Goal: Task Accomplishment & Management: Use online tool/utility

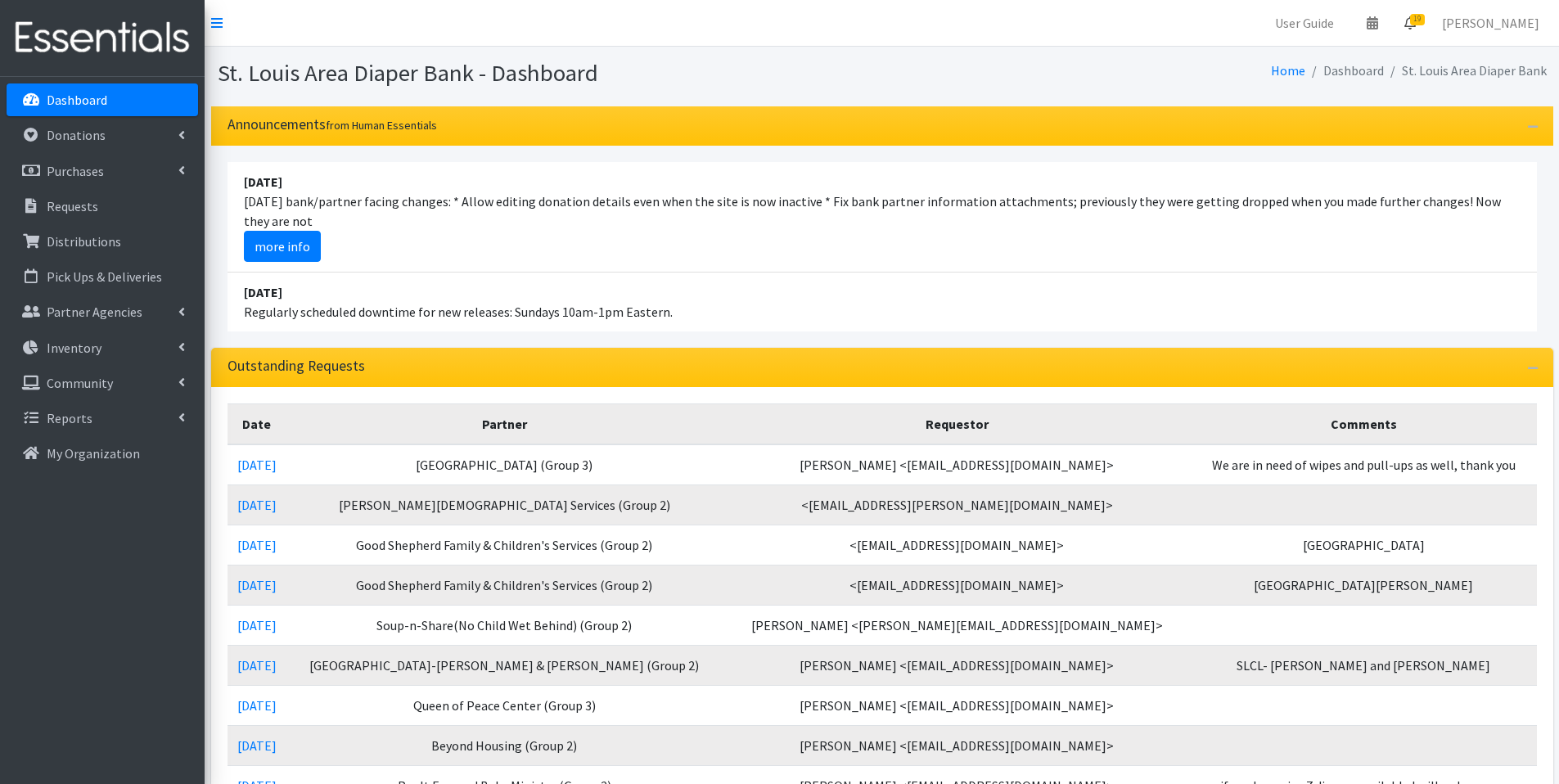
click at [1427, 26] on link "19" at bounding box center [1410, 23] width 38 height 33
click at [1413, 52] on link "19 Requests" at bounding box center [1311, 58] width 231 height 33
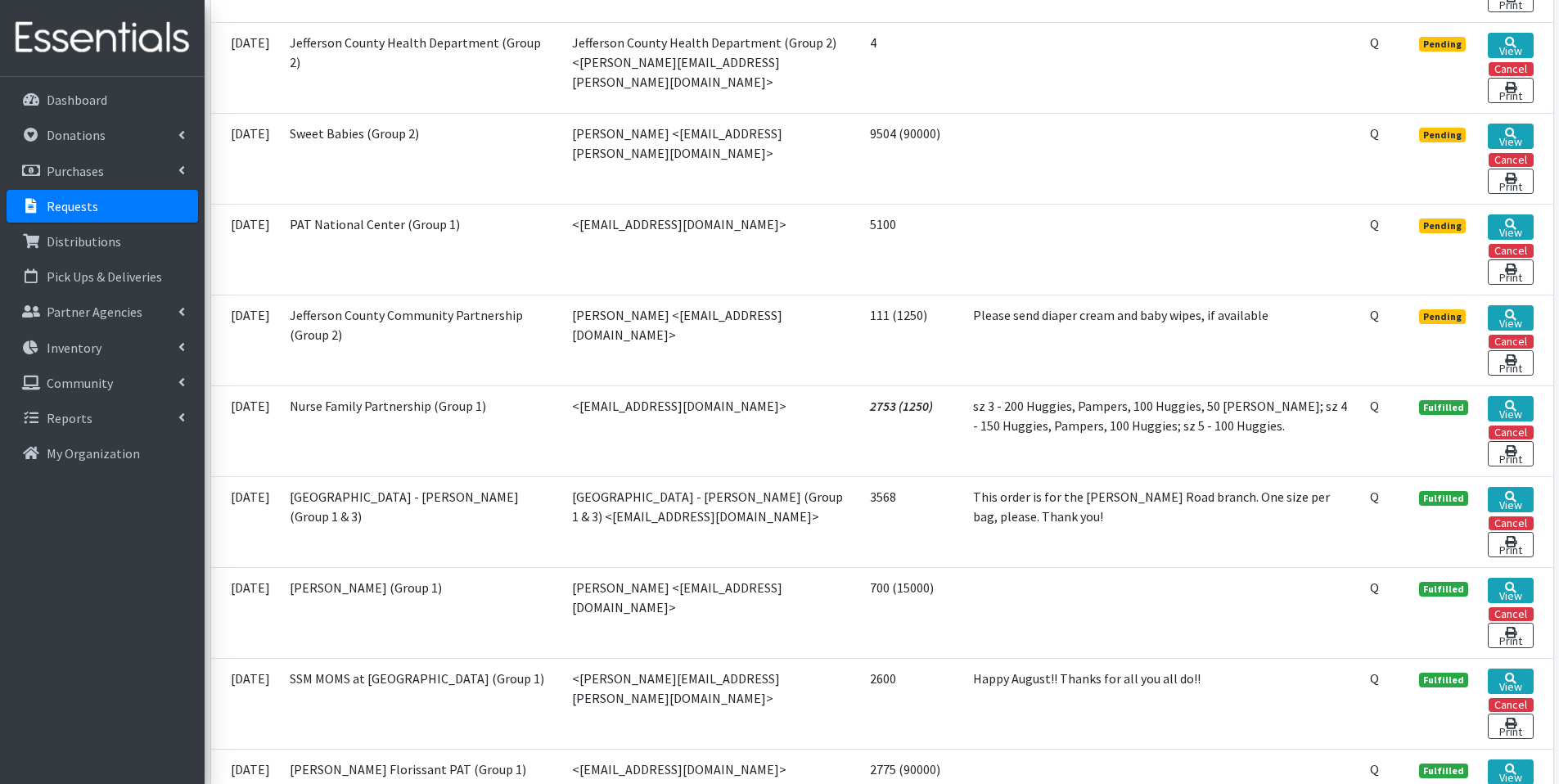
scroll to position [1794, 0]
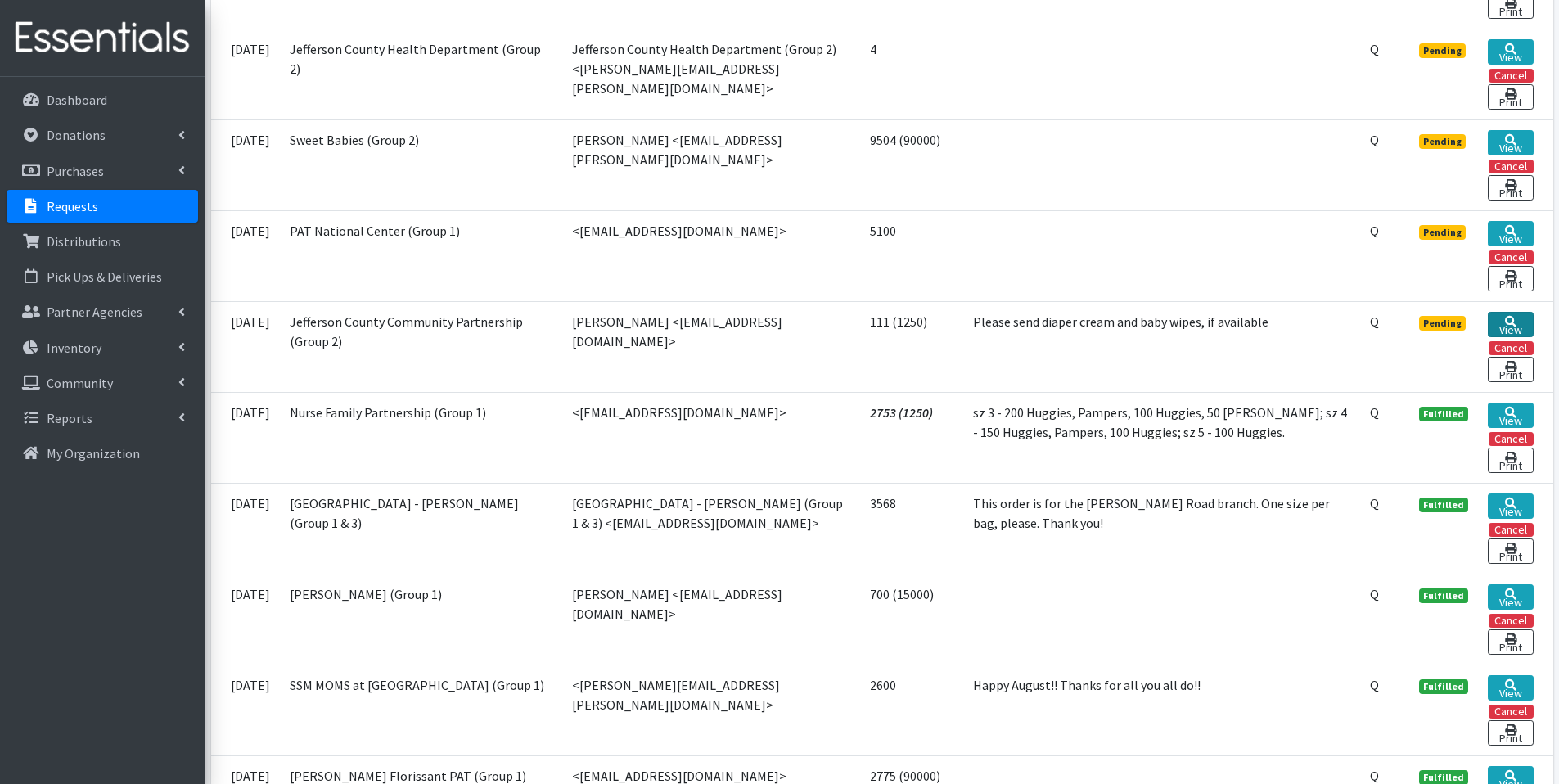
click at [1504, 312] on link "View" at bounding box center [1510, 324] width 46 height 25
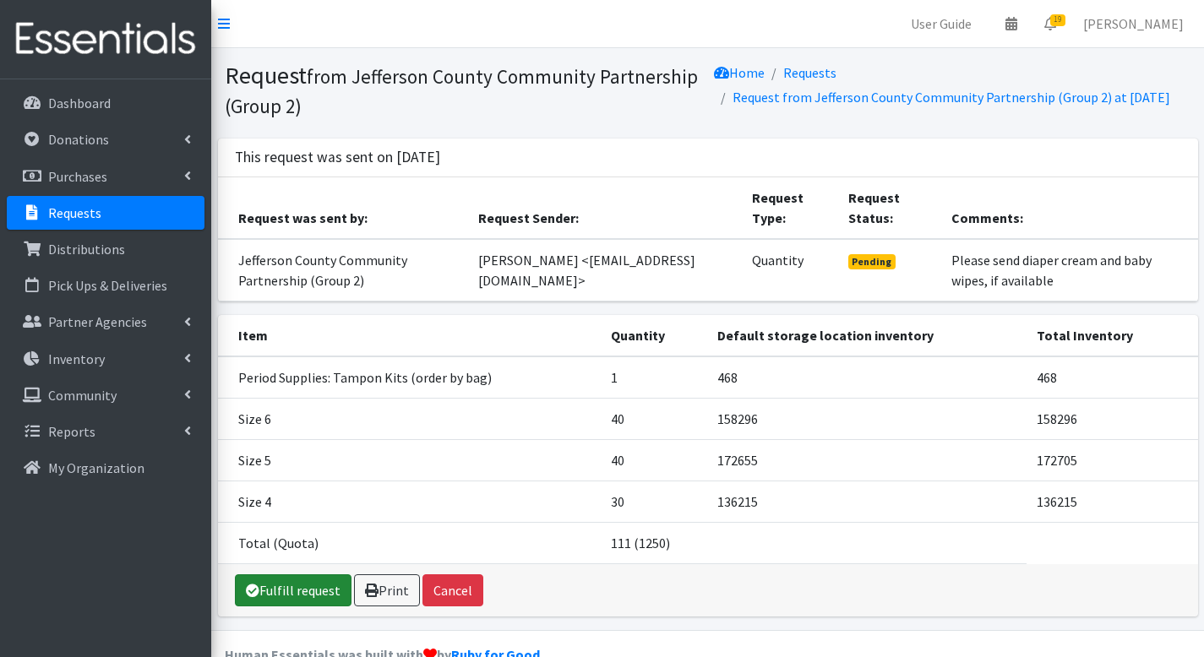
click at [291, 603] on link "Fulfill request" at bounding box center [293, 591] width 117 height 32
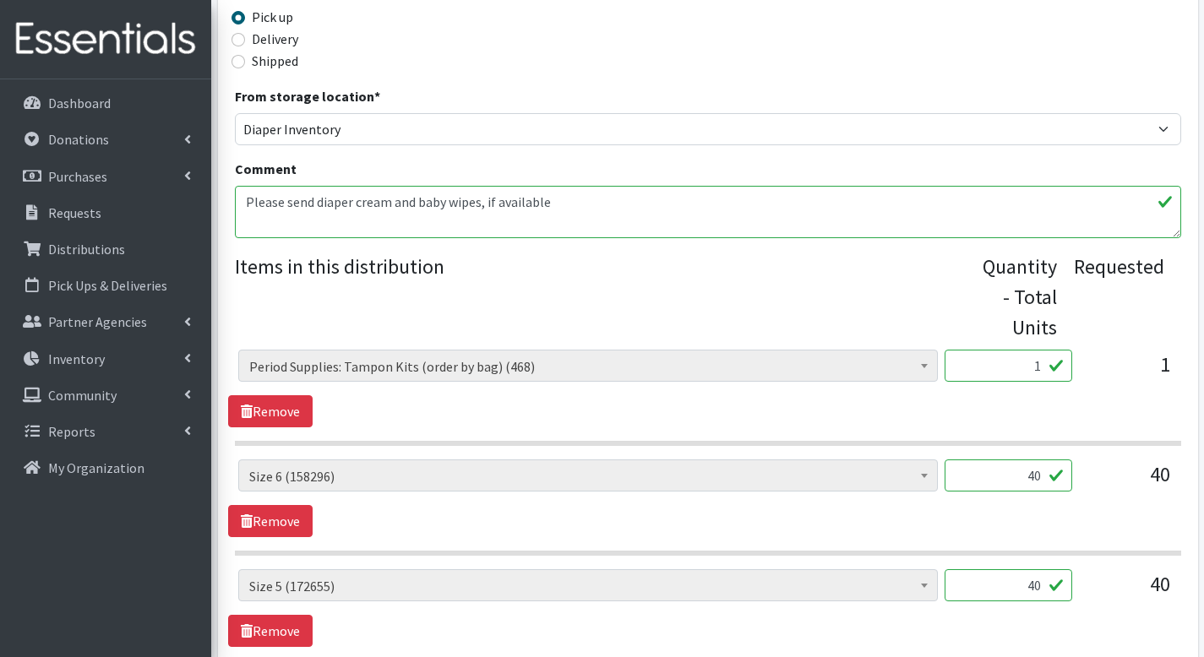
scroll to position [698, 0]
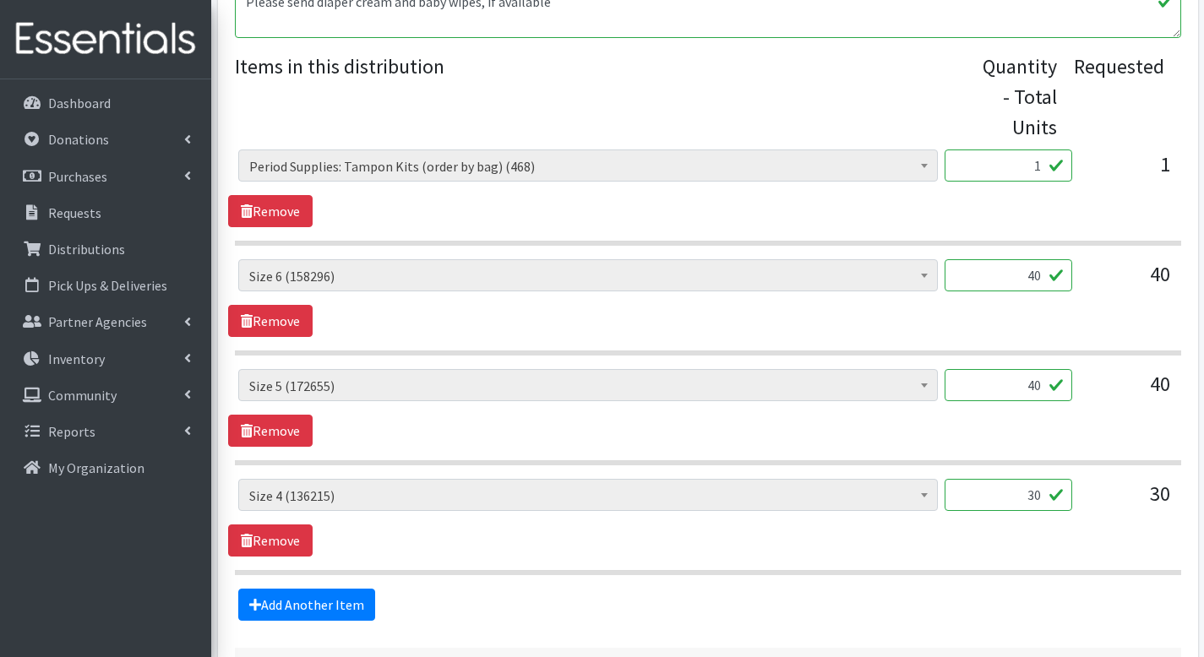
drag, startPoint x: 1012, startPoint y: 237, endPoint x: 1088, endPoint y: 254, distance: 77.3
click at [1088, 259] on div "Period Supplies: Mixed Kits (order by bag) (419) Applicator-free tampon (8) BOR…" at bounding box center [707, 282] width 939 height 46
type input "1000"
drag, startPoint x: 1018, startPoint y: 361, endPoint x: 1076, endPoint y: 363, distance: 57.5
click at [1076, 369] on div "Period Supplies: Mixed Kits (order by bag) (419) Applicator-free tampon (8) BOR…" at bounding box center [707, 392] width 939 height 46
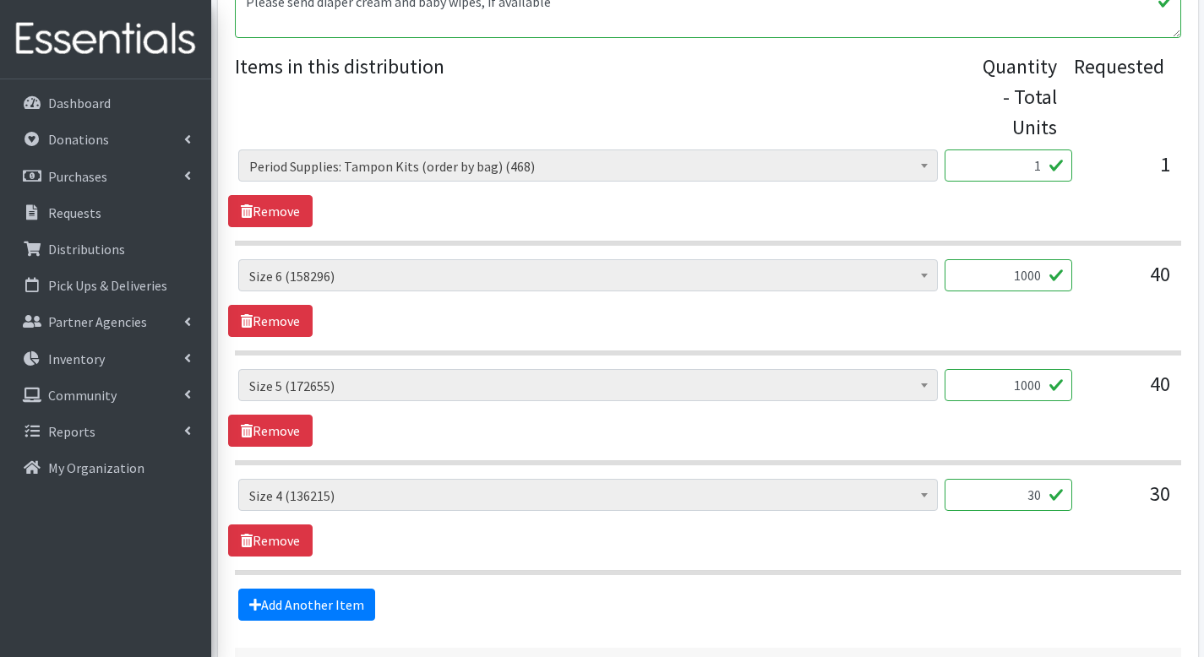
type input "1000"
drag, startPoint x: 1025, startPoint y: 465, endPoint x: 1065, endPoint y: 469, distance: 39.9
click at [1065, 479] on input "30" at bounding box center [1009, 495] width 128 height 32
type input "750"
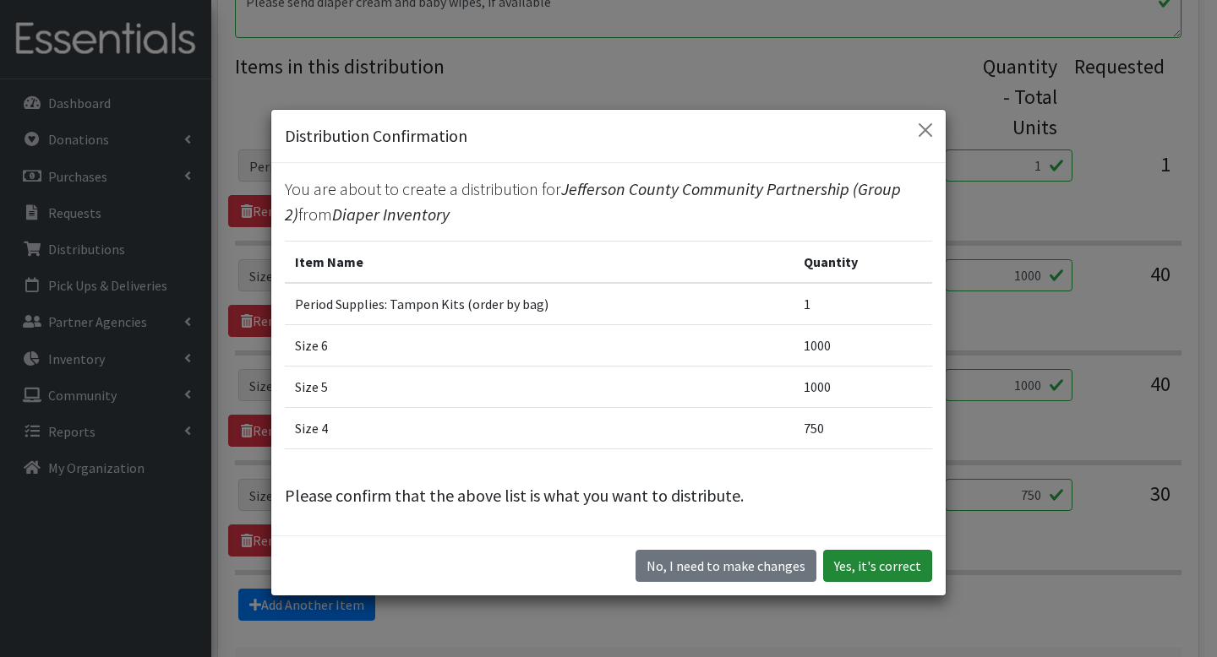
click at [901, 566] on button "Yes, it's correct" at bounding box center [877, 566] width 109 height 32
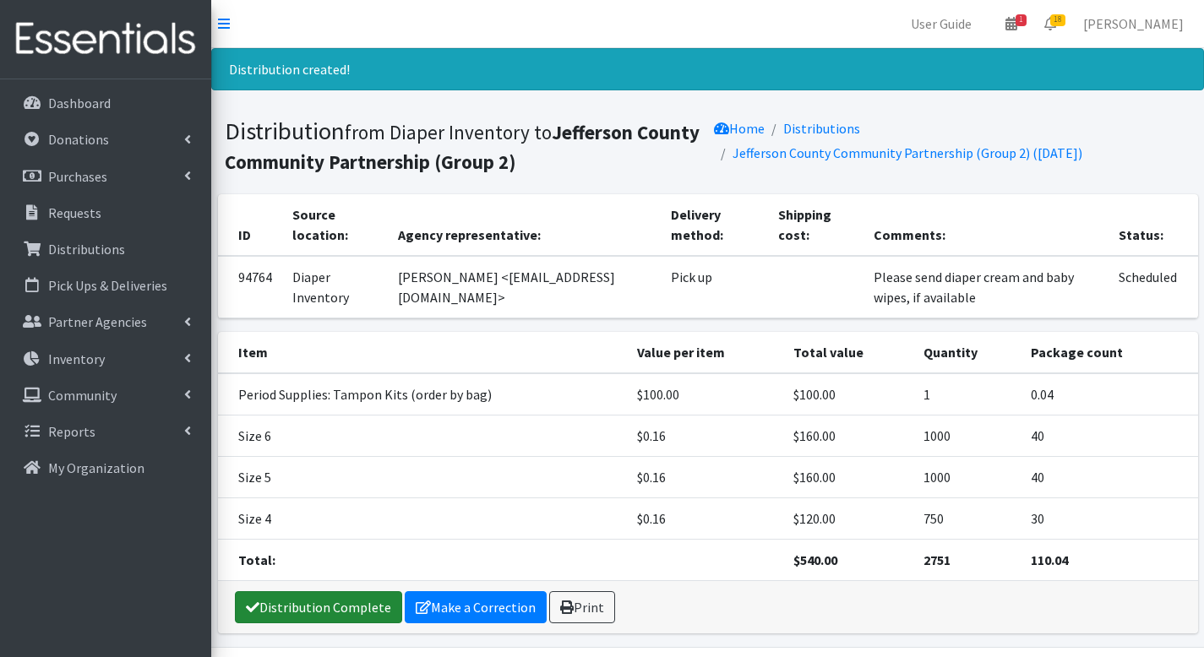
click at [357, 612] on link "Distribution Complete" at bounding box center [318, 608] width 167 height 32
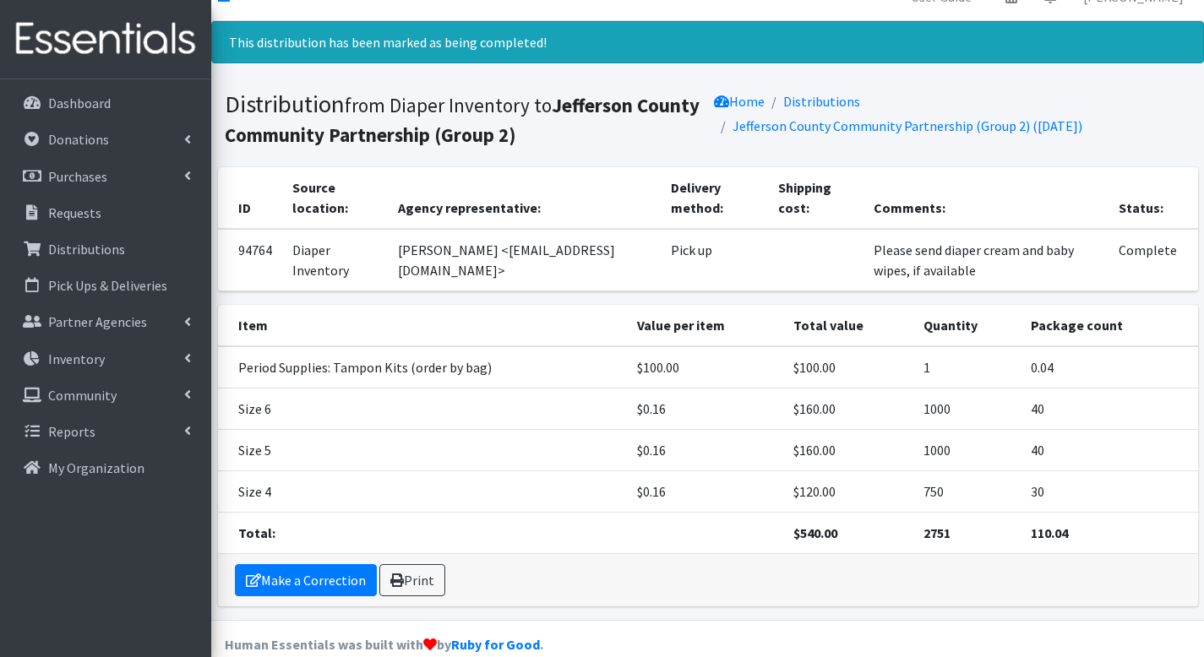
scroll to position [29, 0]
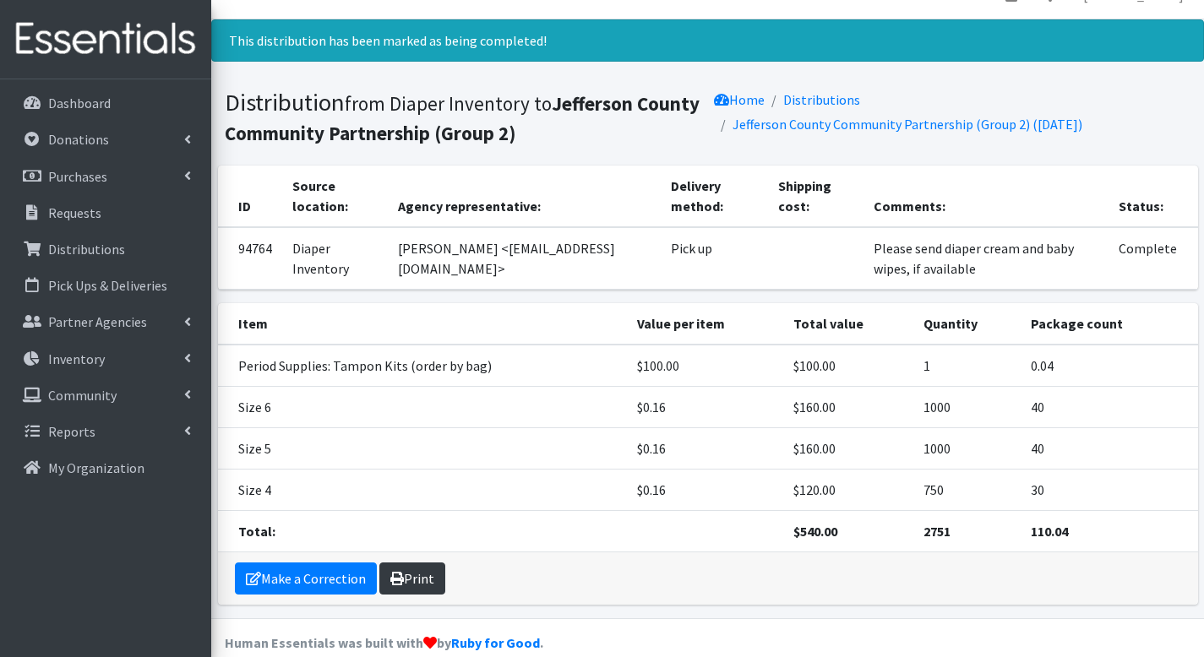
click at [422, 570] on link "Print" at bounding box center [412, 579] width 66 height 32
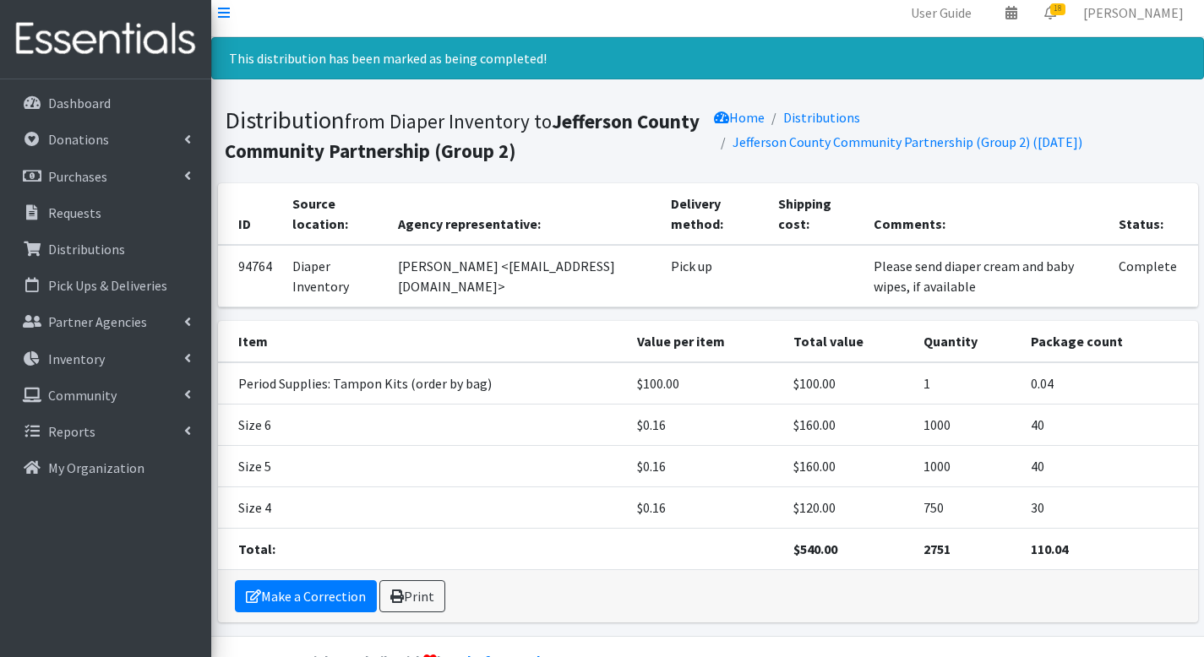
scroll to position [0, 0]
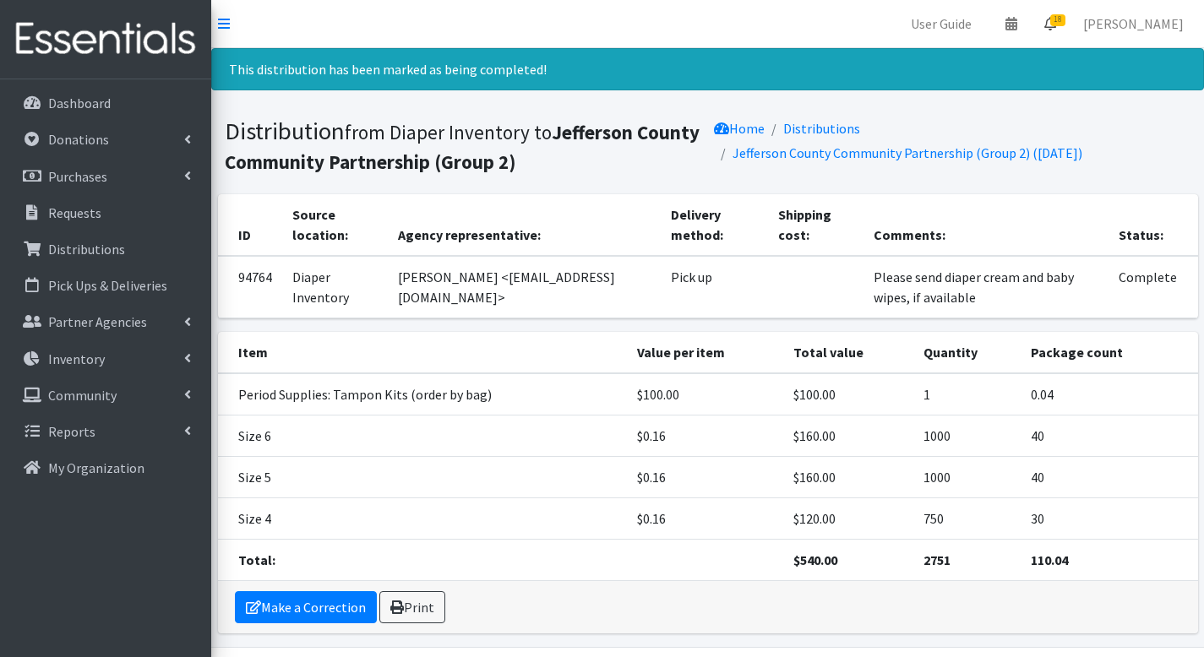
click at [1068, 26] on link "18" at bounding box center [1050, 24] width 39 height 34
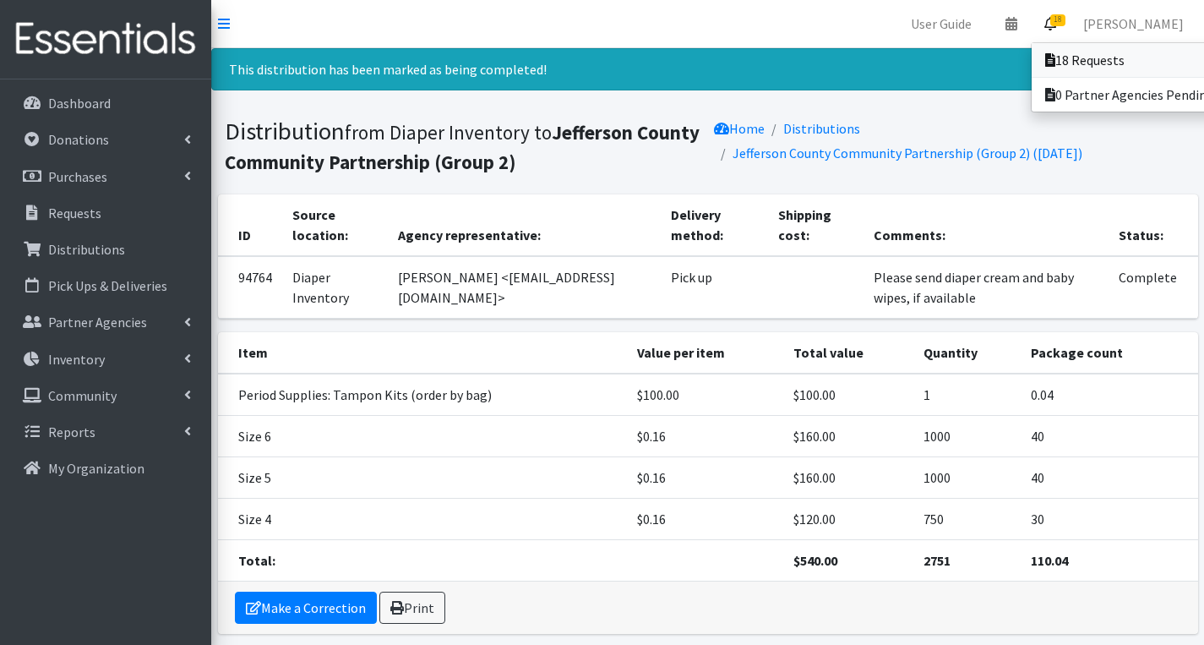
click at [1059, 49] on link "18 Requests" at bounding box center [1149, 60] width 235 height 34
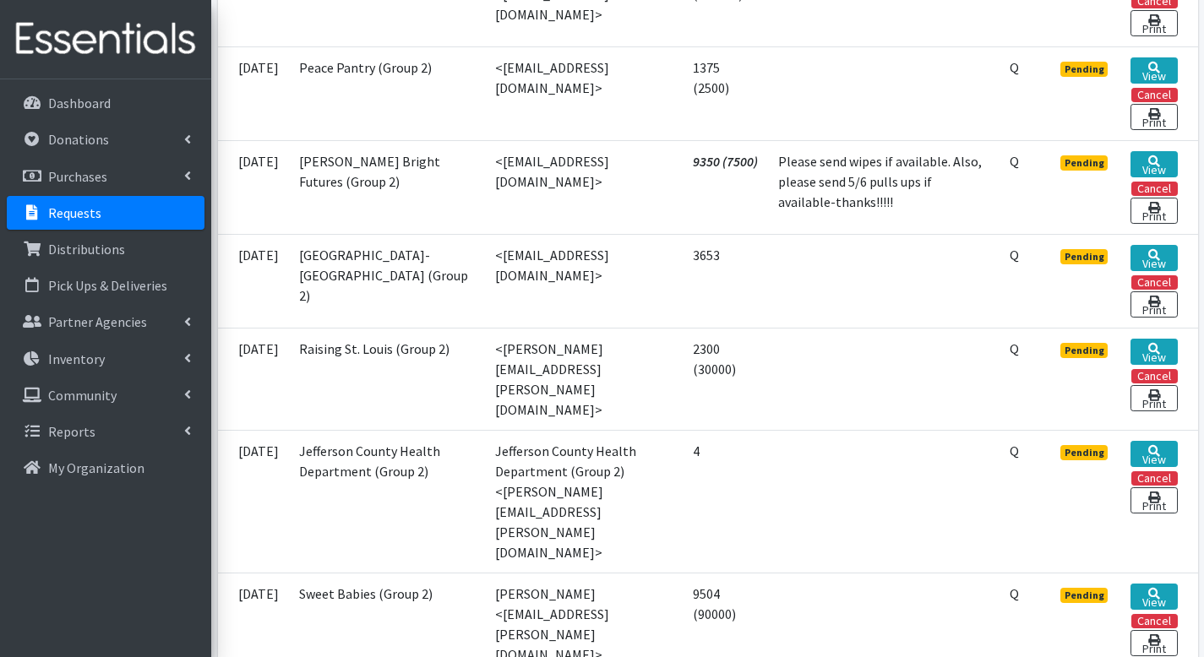
scroll to position [1655, 0]
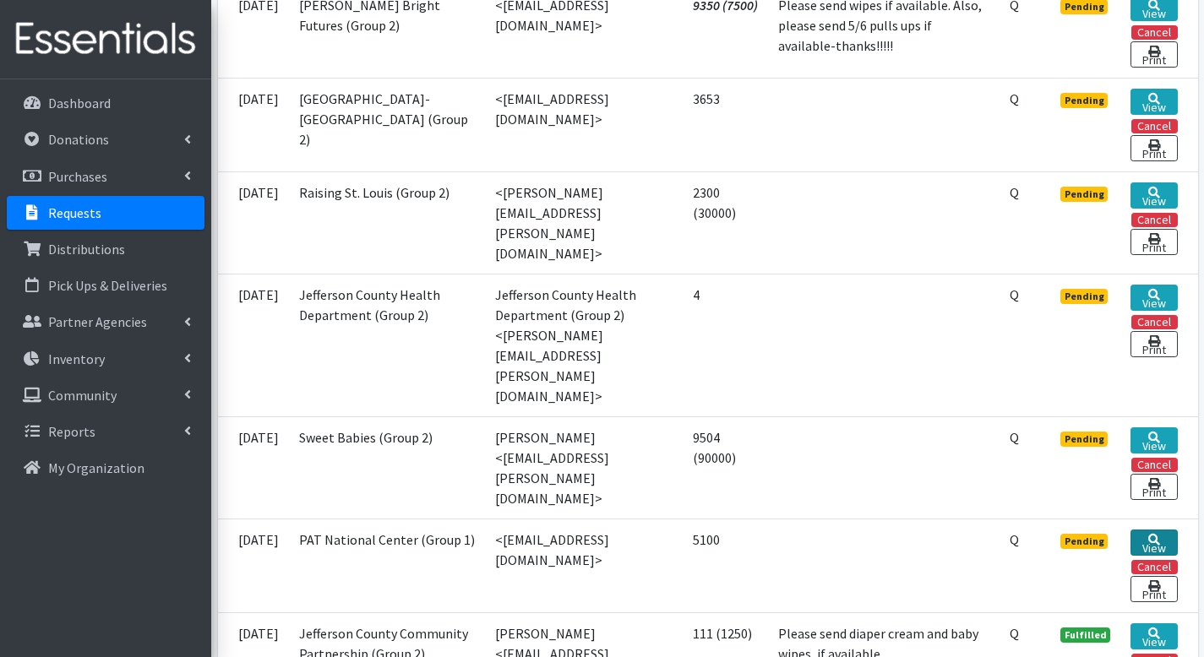
click at [1153, 530] on link "View" at bounding box center [1154, 543] width 46 height 26
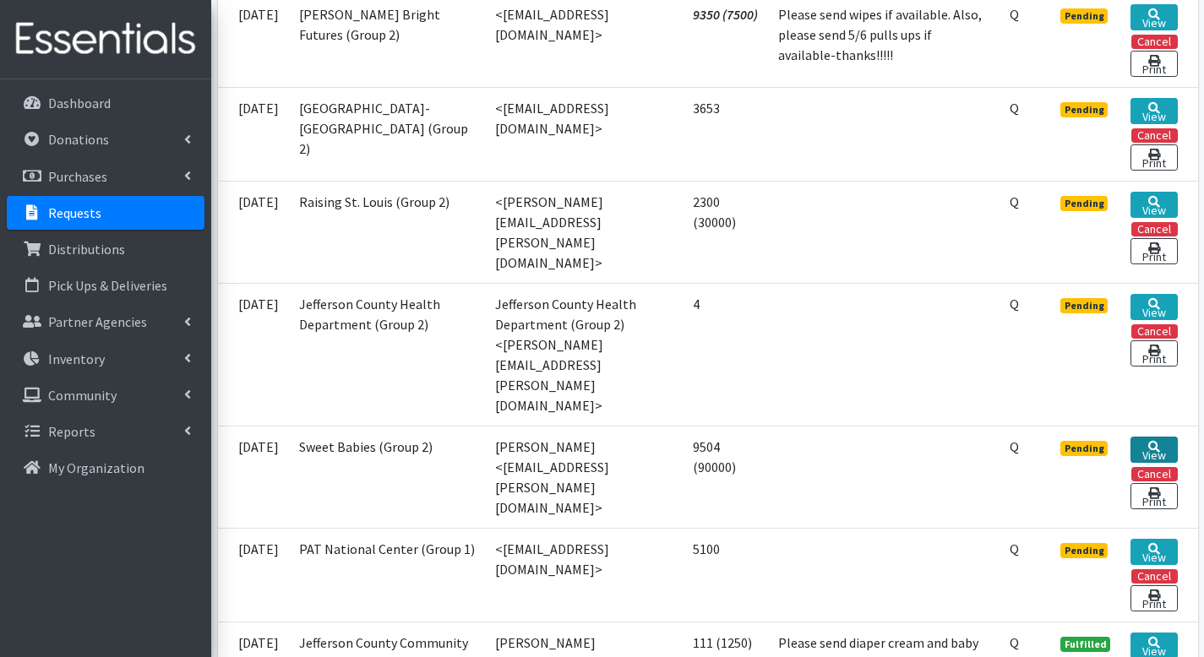
click at [1158, 437] on link "View" at bounding box center [1154, 450] width 46 height 26
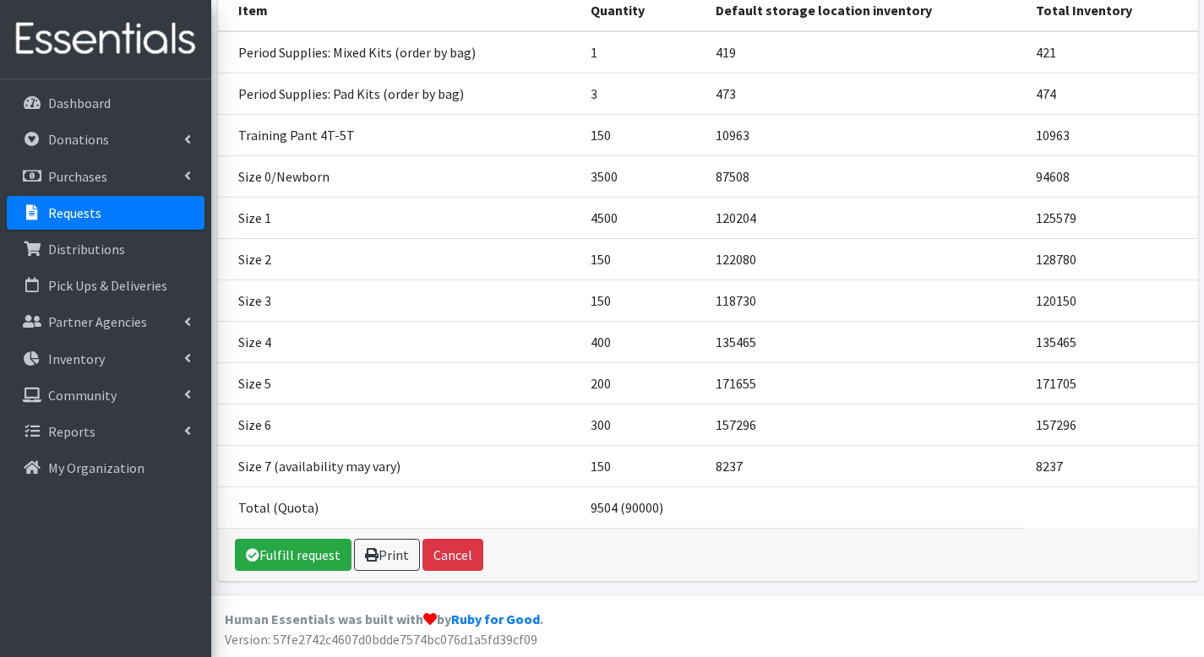
scroll to position [257, 0]
click at [295, 553] on link "Fulfill request" at bounding box center [293, 554] width 117 height 32
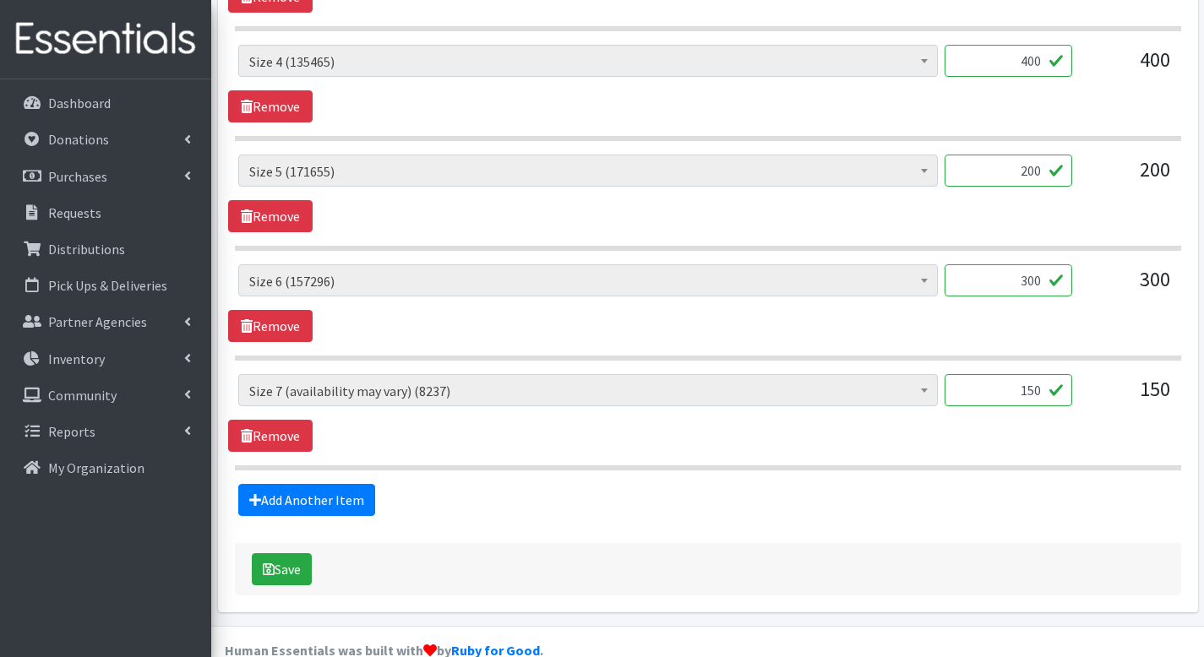
scroll to position [1575, 0]
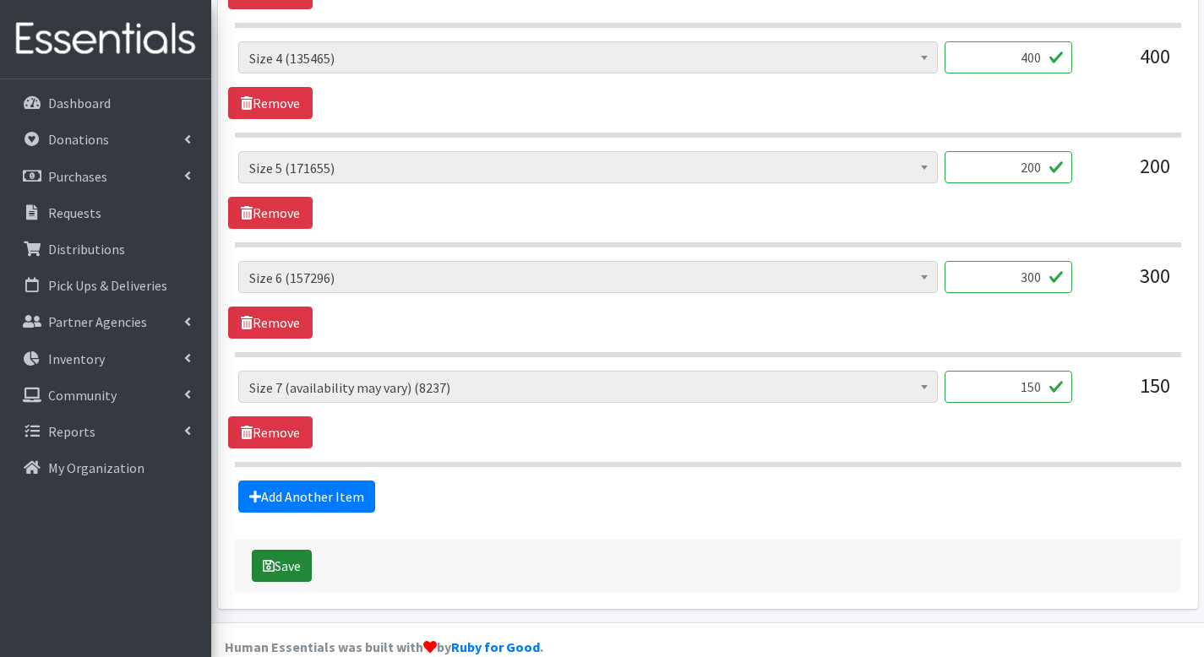
click at [307, 550] on button "Save" at bounding box center [282, 566] width 60 height 32
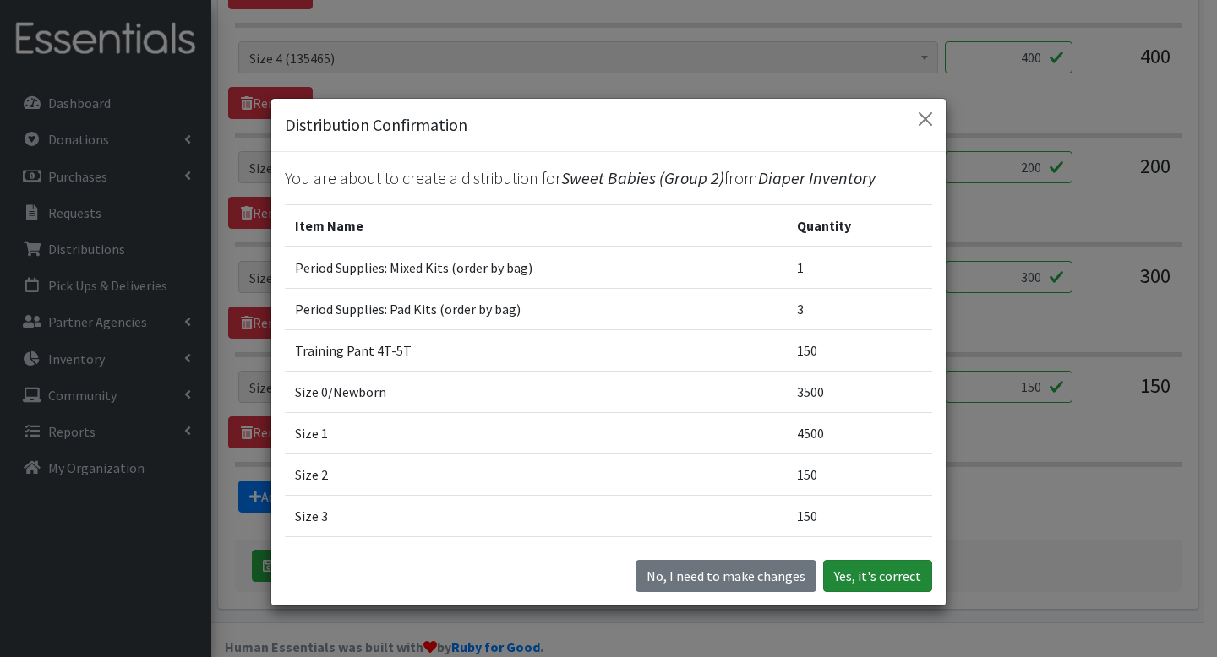
click at [854, 567] on button "Yes, it's correct" at bounding box center [877, 576] width 109 height 32
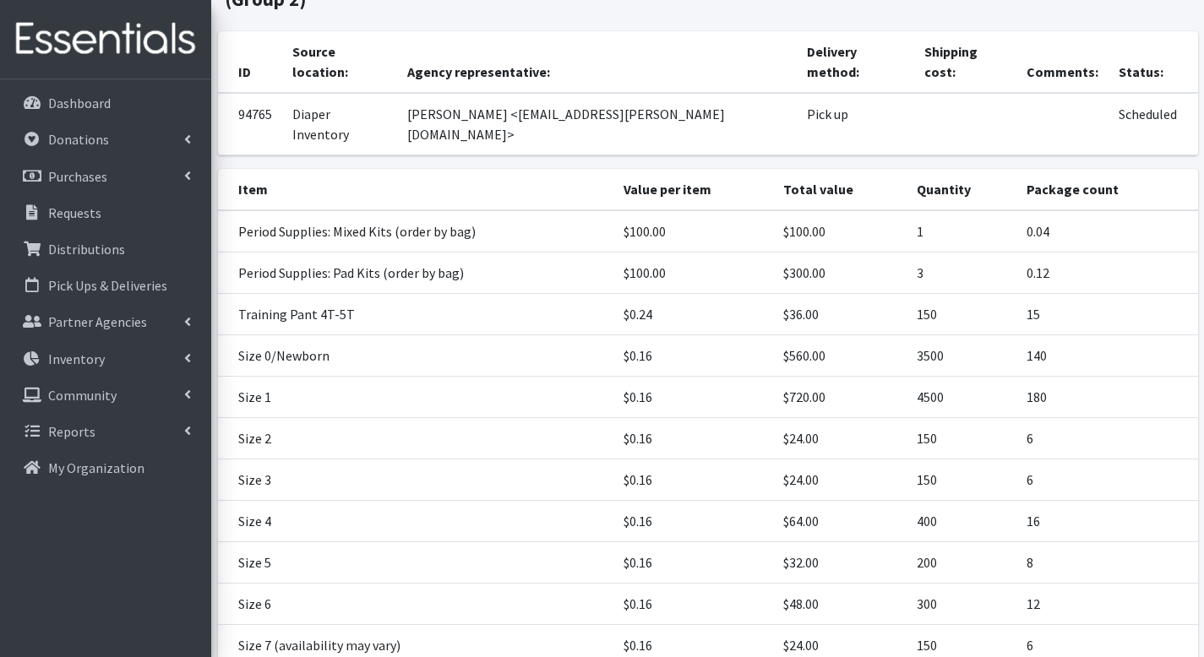
scroll to position [303, 0]
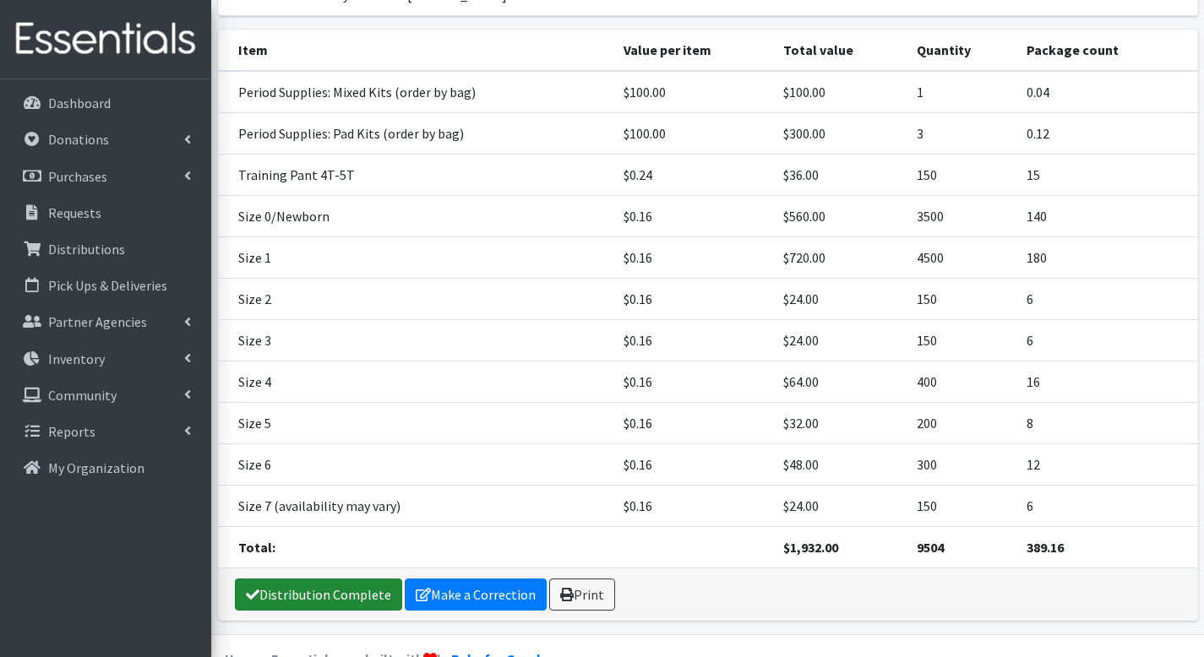
click at [312, 579] on link "Distribution Complete" at bounding box center [318, 595] width 167 height 32
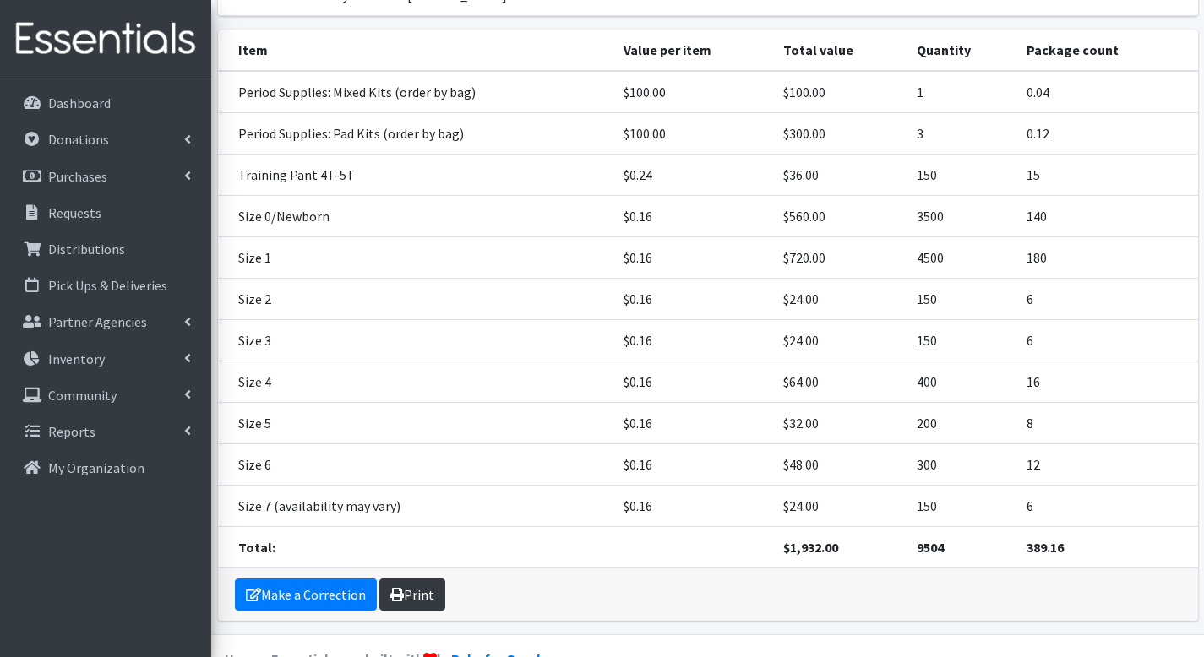
click at [414, 579] on link "Print" at bounding box center [412, 595] width 66 height 32
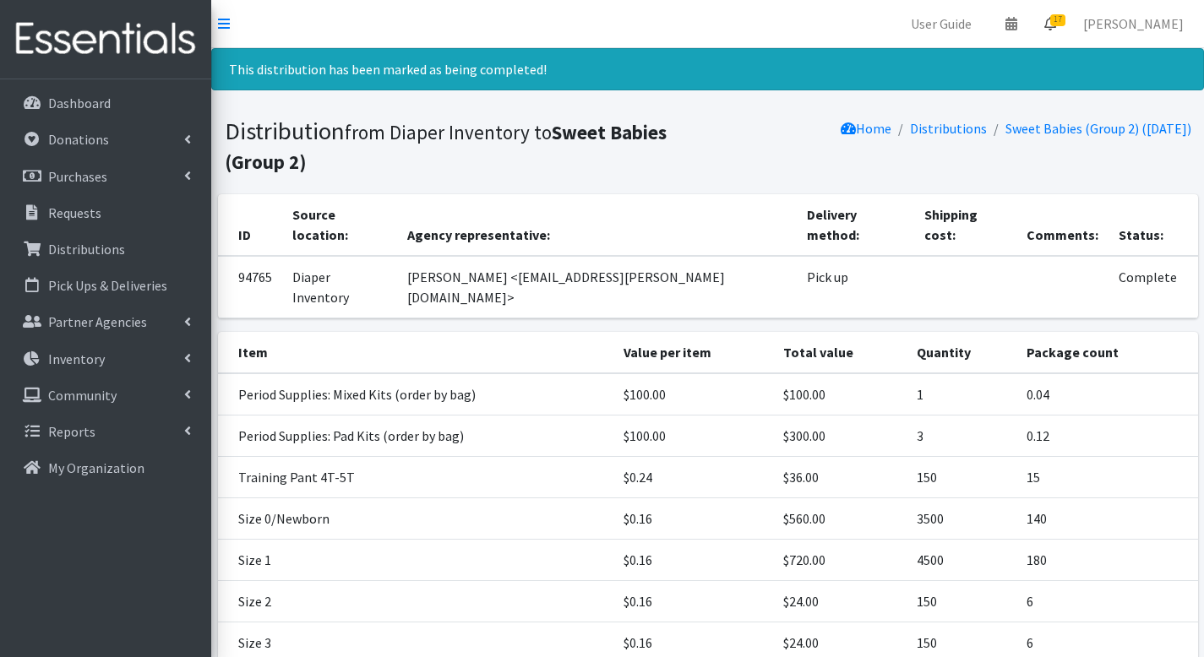
click at [1056, 28] on icon at bounding box center [1050, 24] width 12 height 14
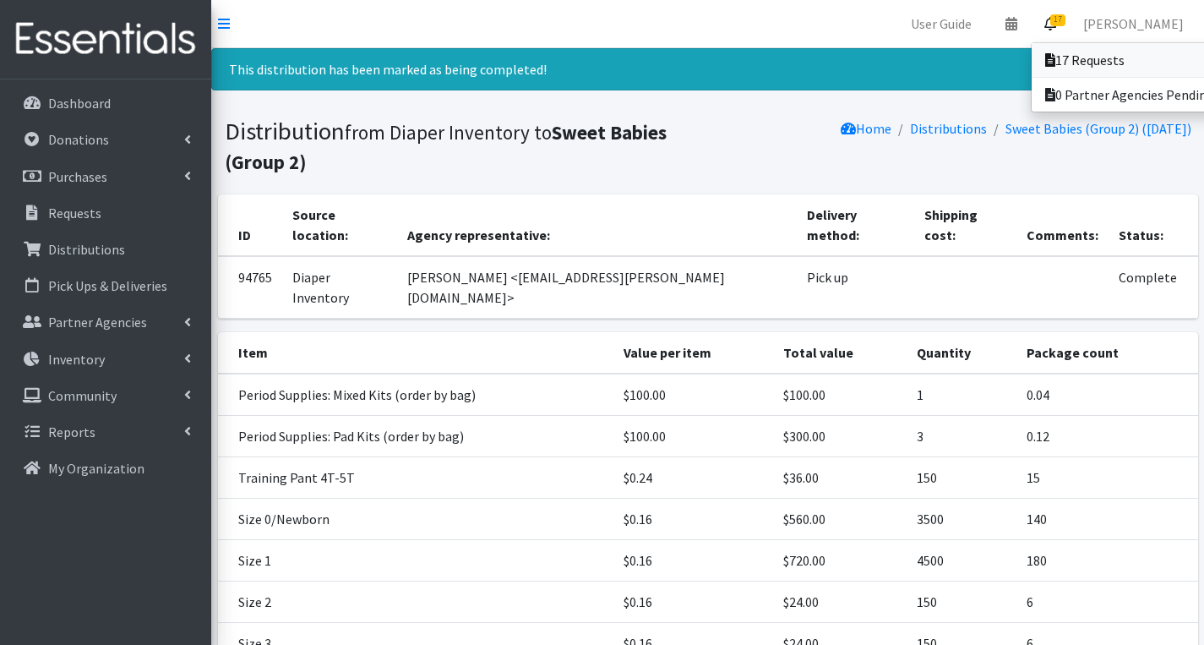
click at [1055, 53] on icon at bounding box center [1050, 60] width 10 height 14
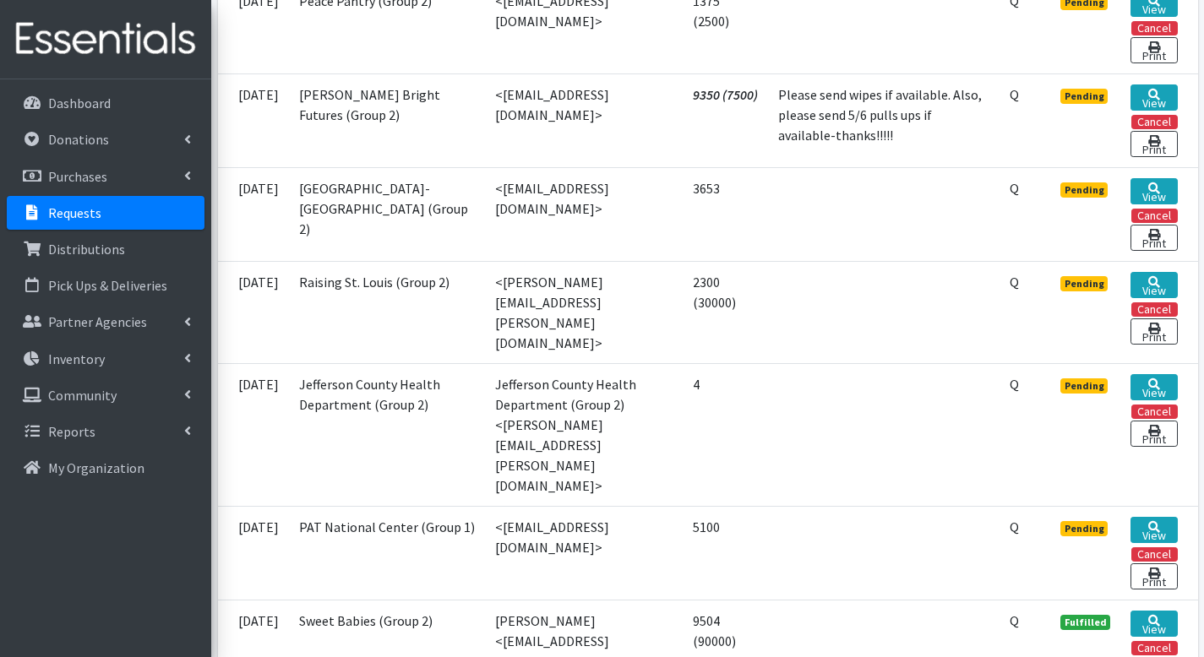
scroll to position [1671, 0]
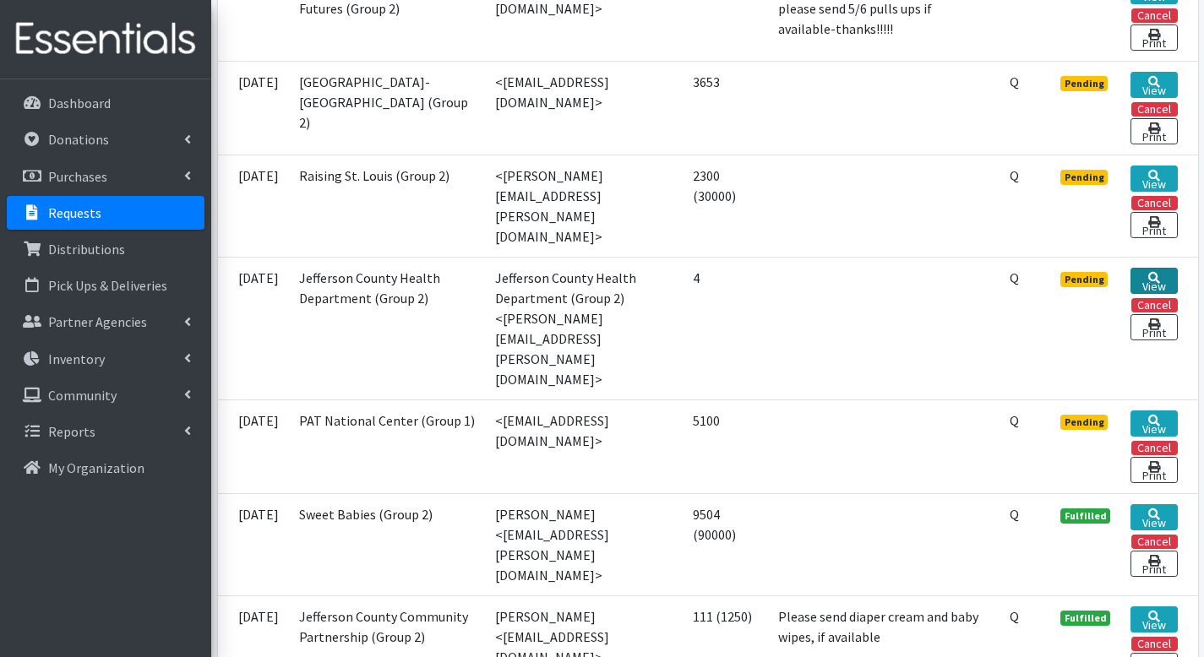
click at [1154, 268] on link "View" at bounding box center [1154, 281] width 46 height 26
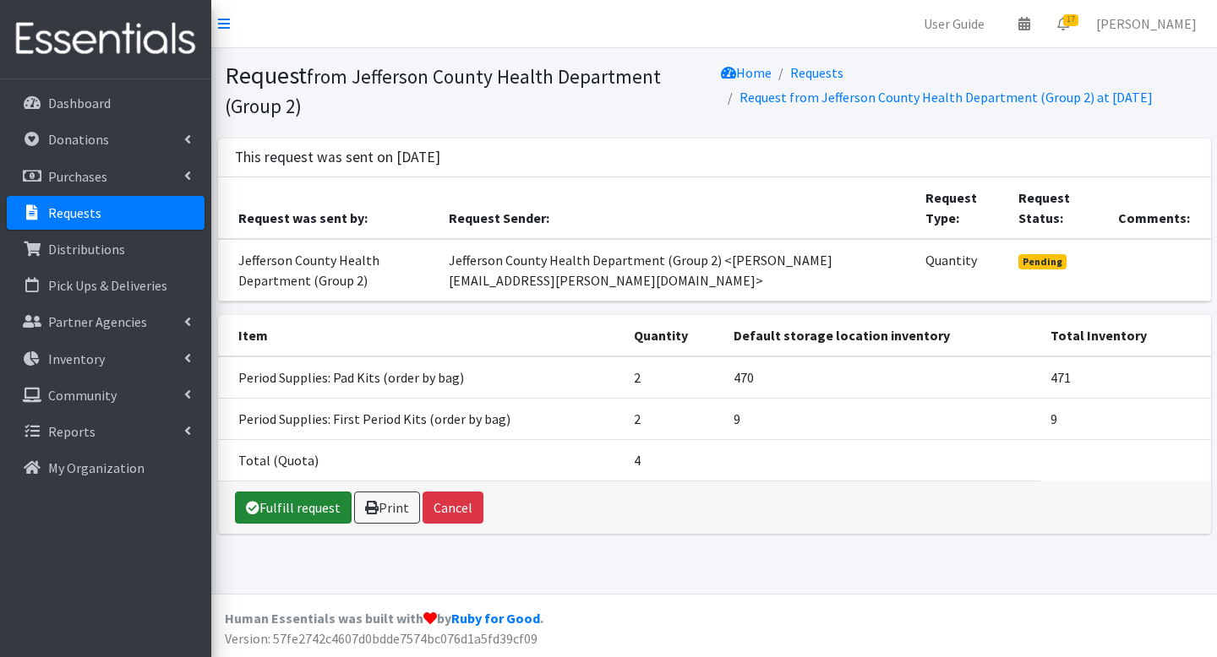
click at [295, 507] on link "Fulfill request" at bounding box center [293, 508] width 117 height 32
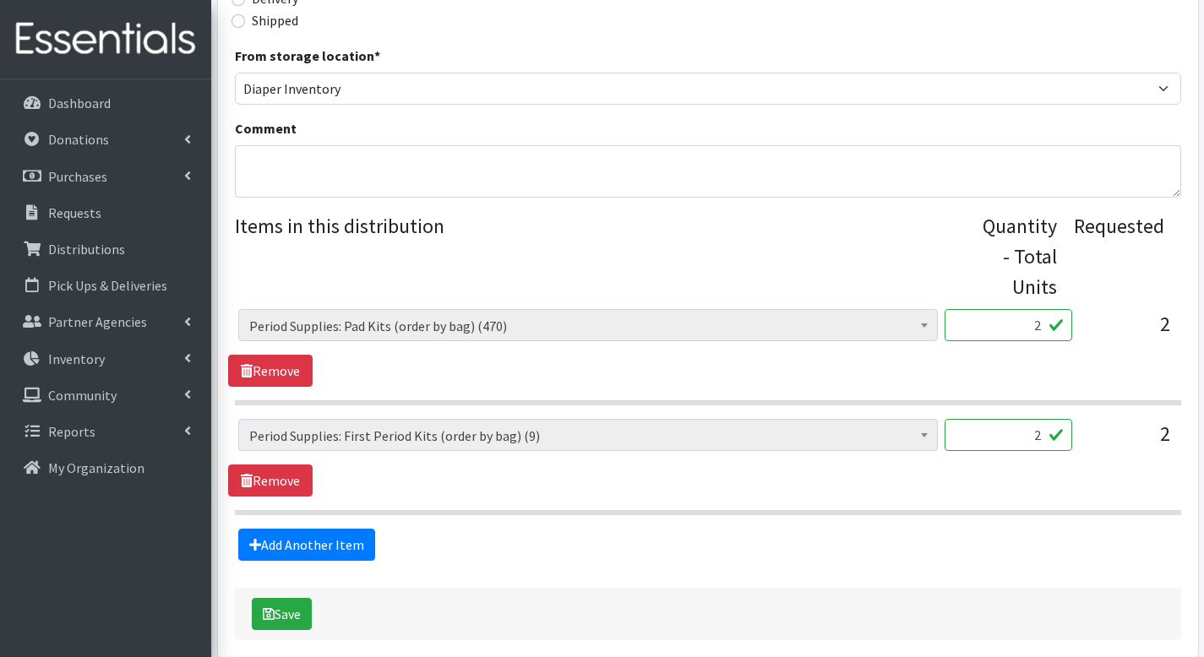
scroll to position [586, 0]
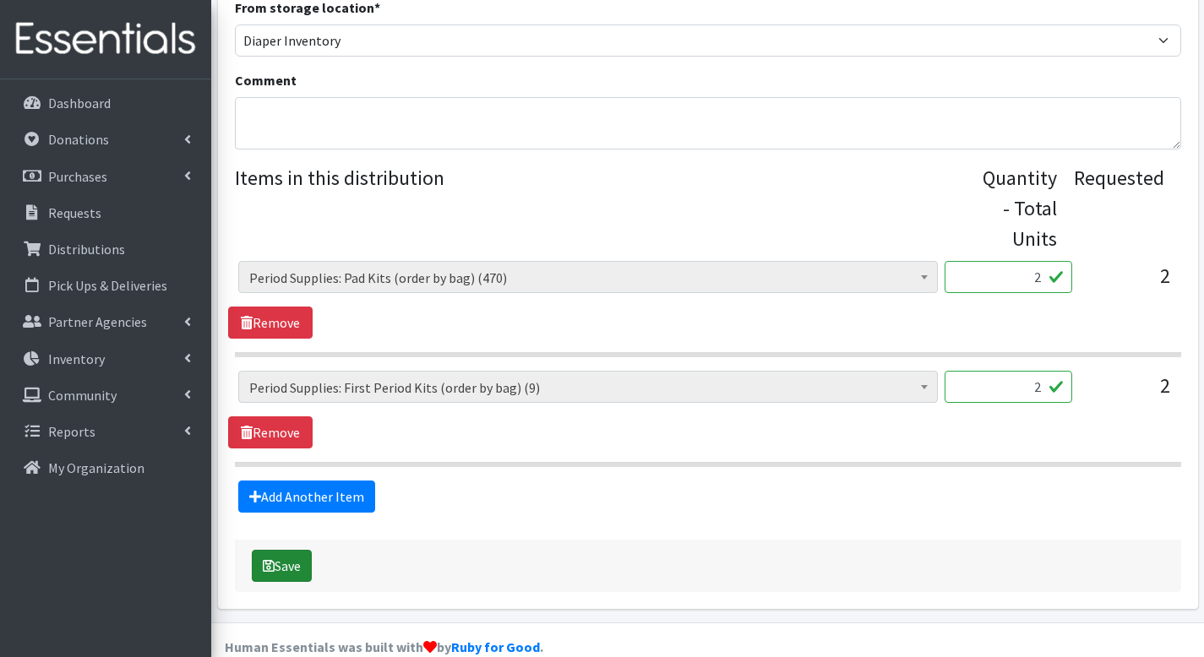
click at [295, 550] on button "Save" at bounding box center [282, 566] width 60 height 32
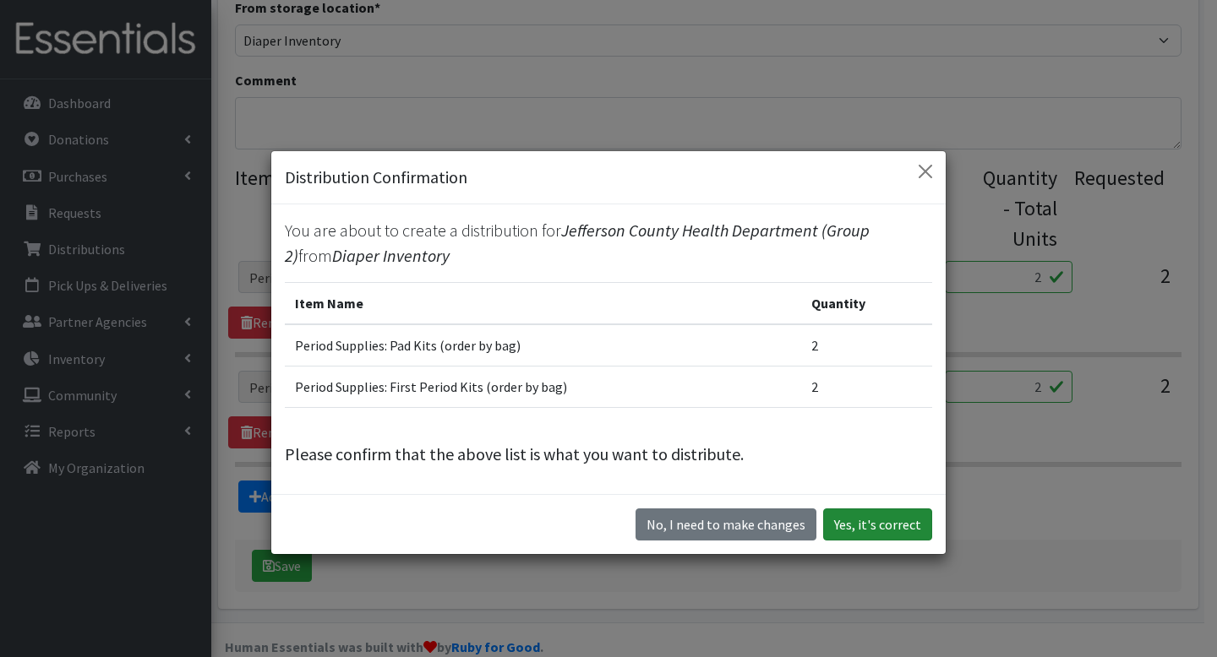
click at [901, 536] on button "Yes, it's correct" at bounding box center [877, 525] width 109 height 32
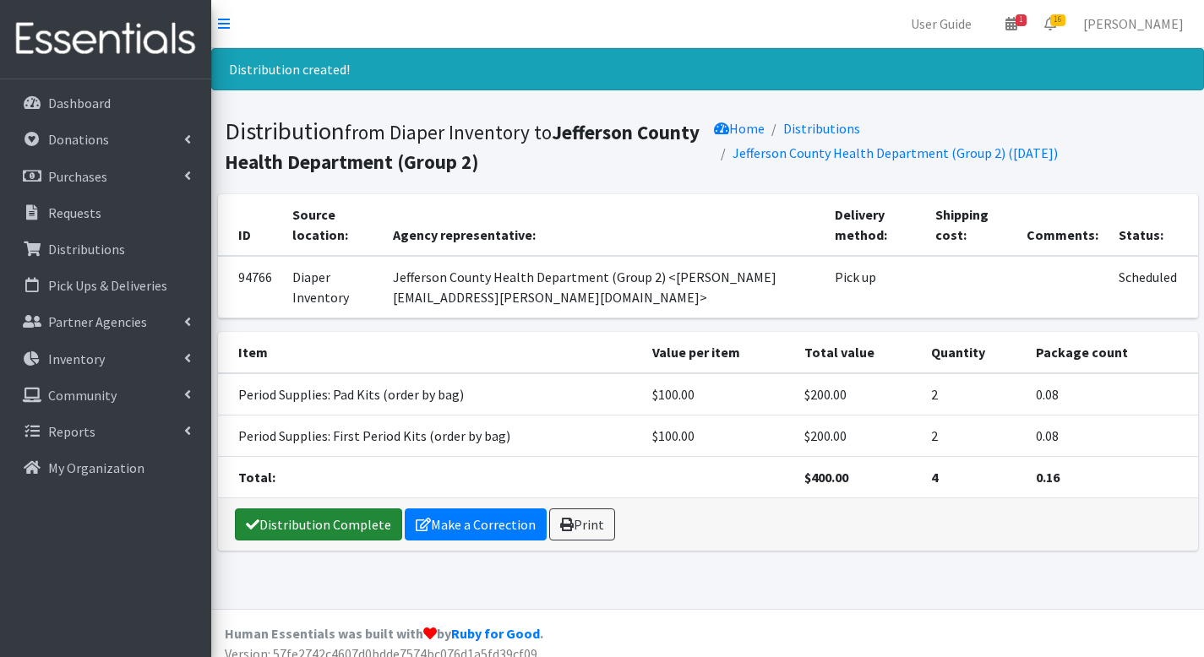
click at [298, 530] on link "Distribution Complete" at bounding box center [318, 525] width 167 height 32
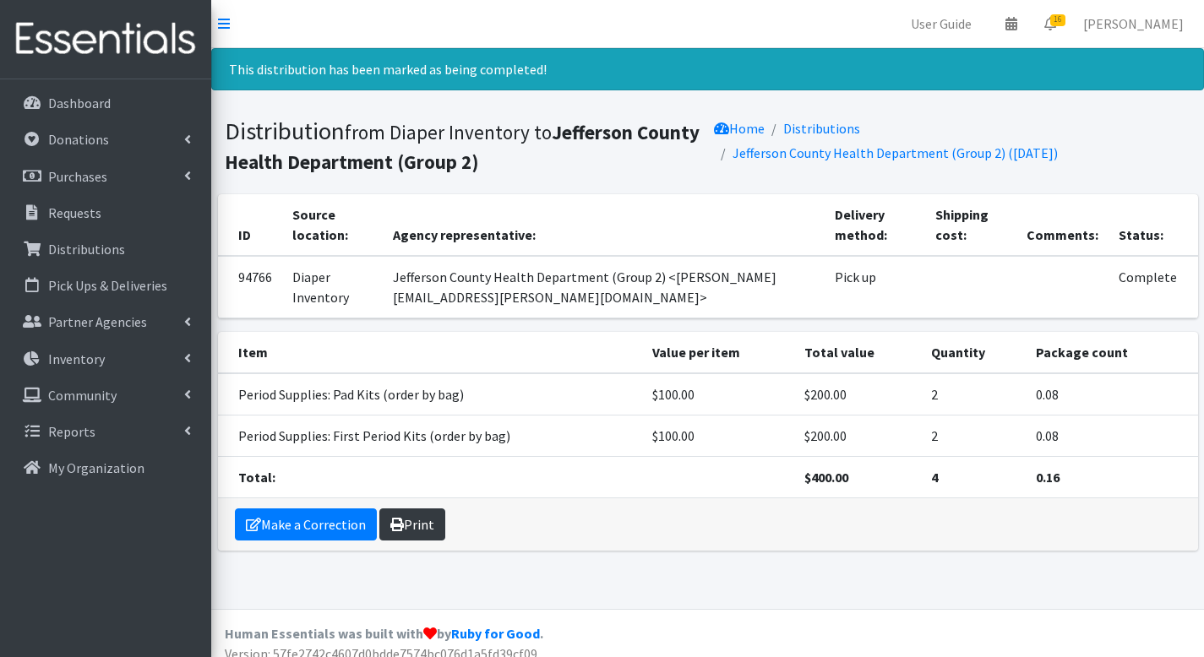
click at [428, 520] on link "Print" at bounding box center [412, 525] width 66 height 32
click at [1056, 20] on icon at bounding box center [1050, 24] width 12 height 14
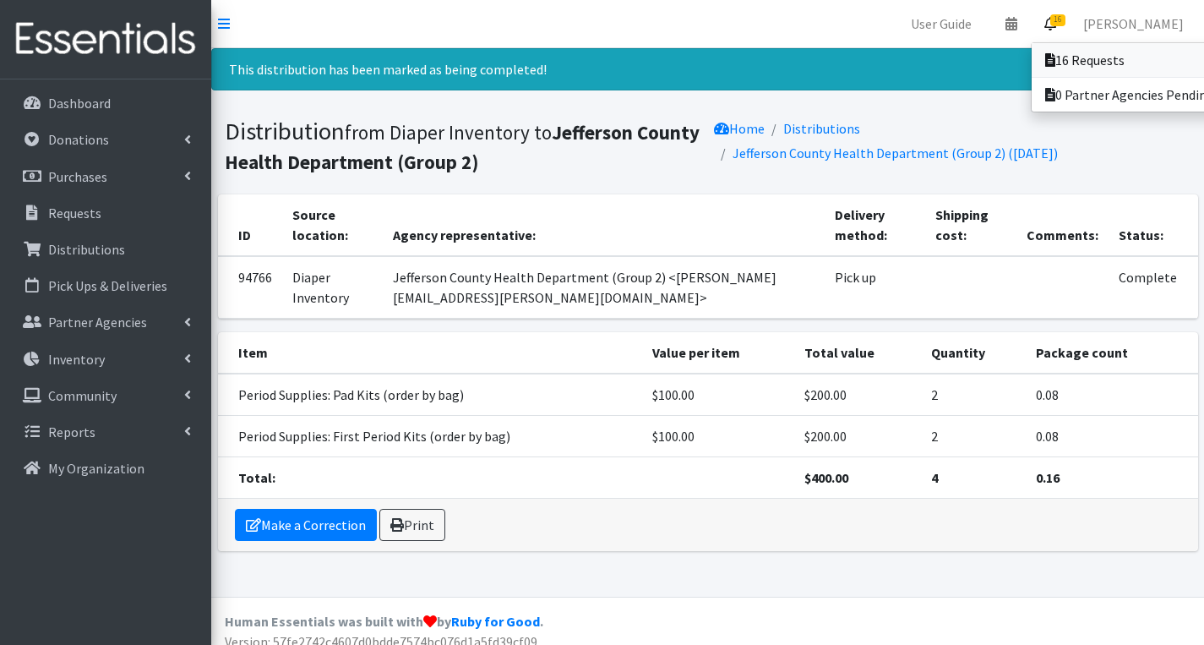
click at [1055, 62] on icon at bounding box center [1050, 60] width 10 height 14
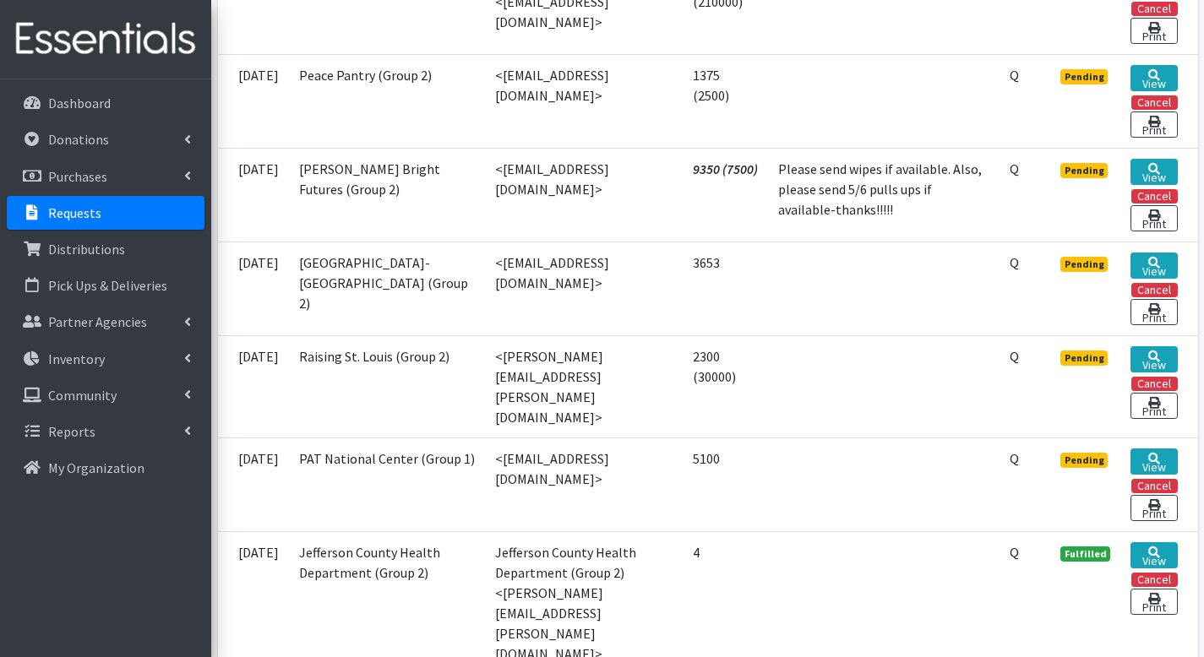
scroll to position [1476, 0]
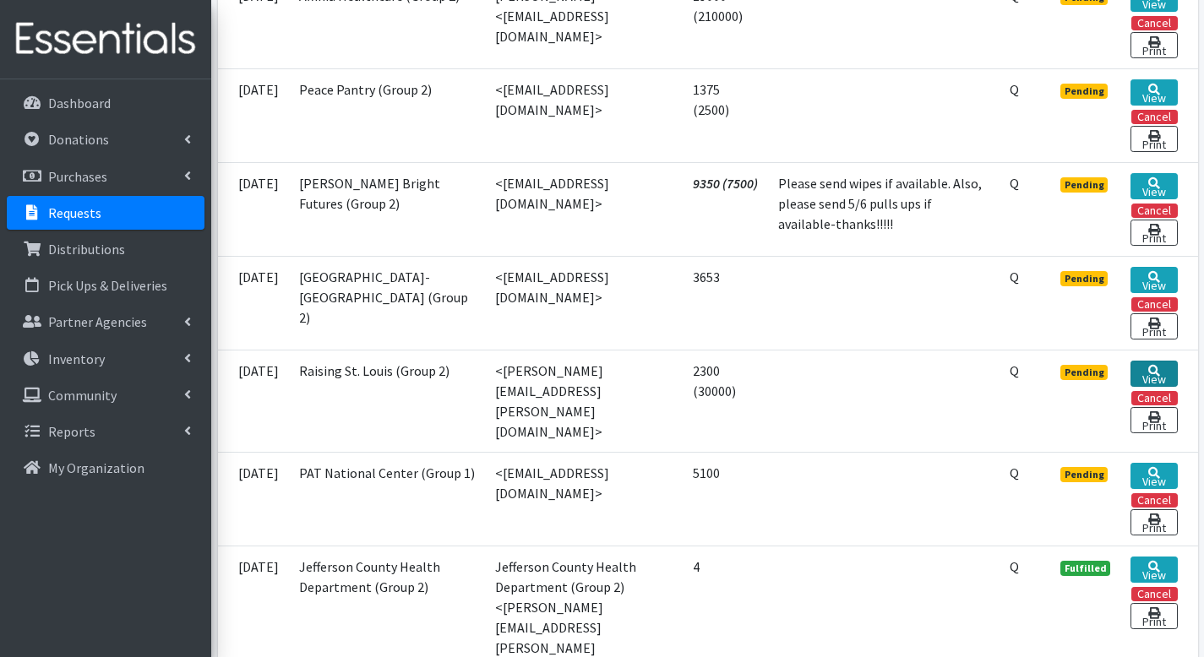
click at [1165, 362] on link "View" at bounding box center [1154, 374] width 46 height 26
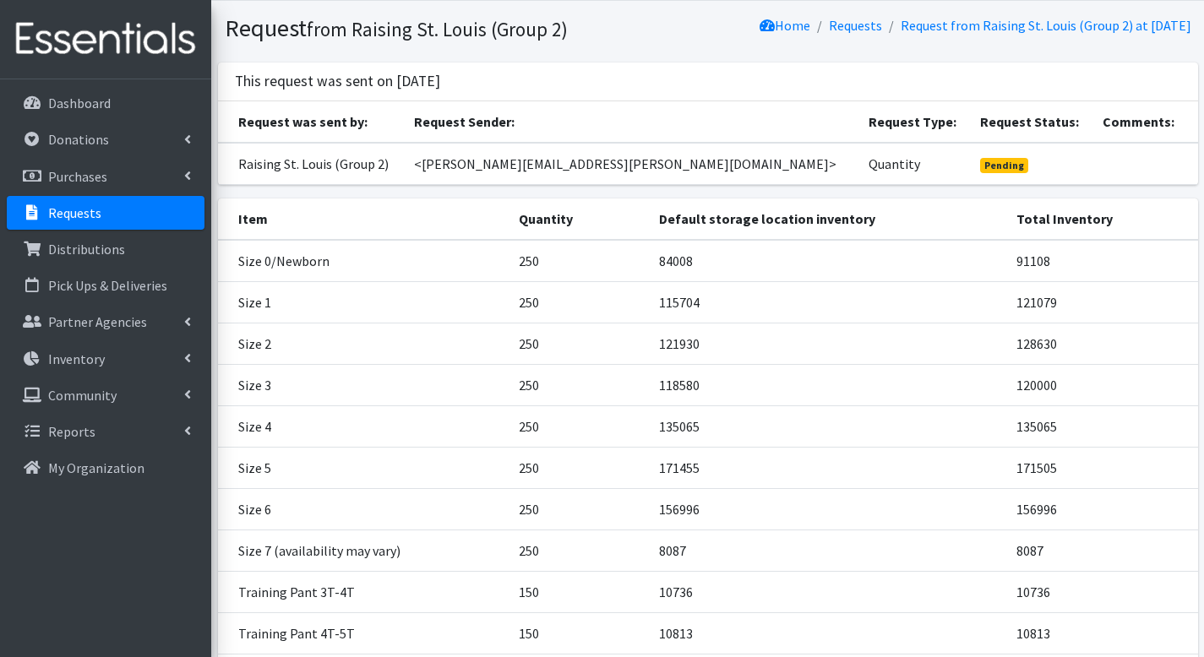
scroll to position [215, 0]
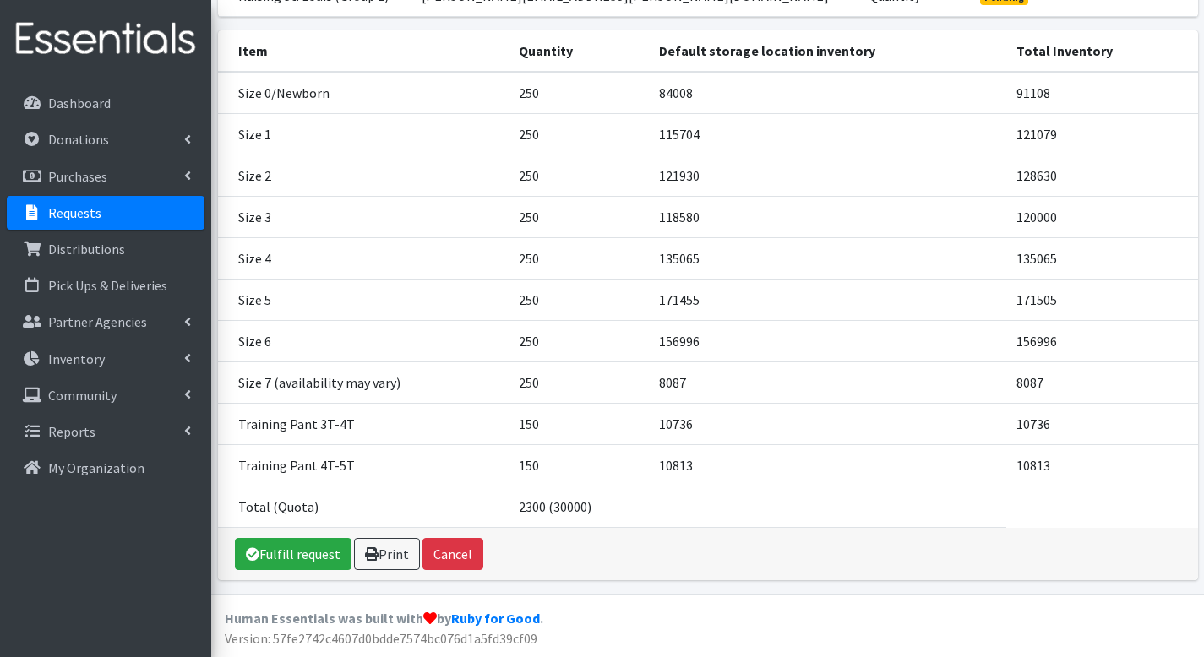
click at [296, 536] on div "Fulfill request Print Cancel" at bounding box center [708, 554] width 980 height 52
click at [296, 545] on link "Fulfill request" at bounding box center [293, 554] width 117 height 32
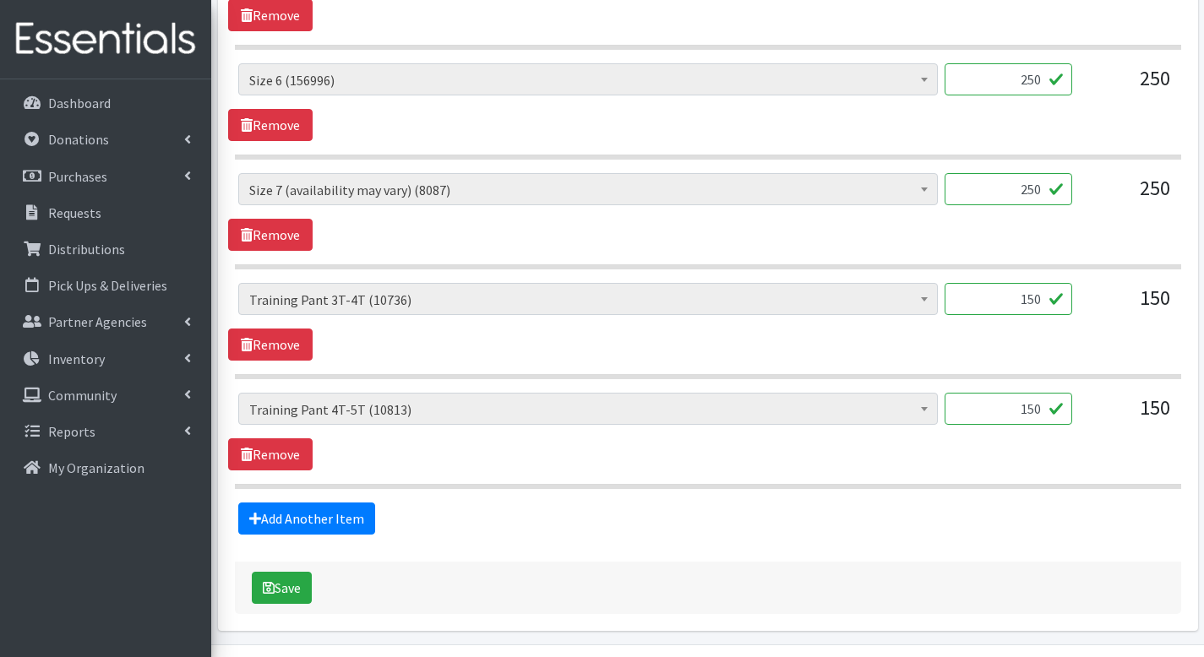
scroll to position [1465, 0]
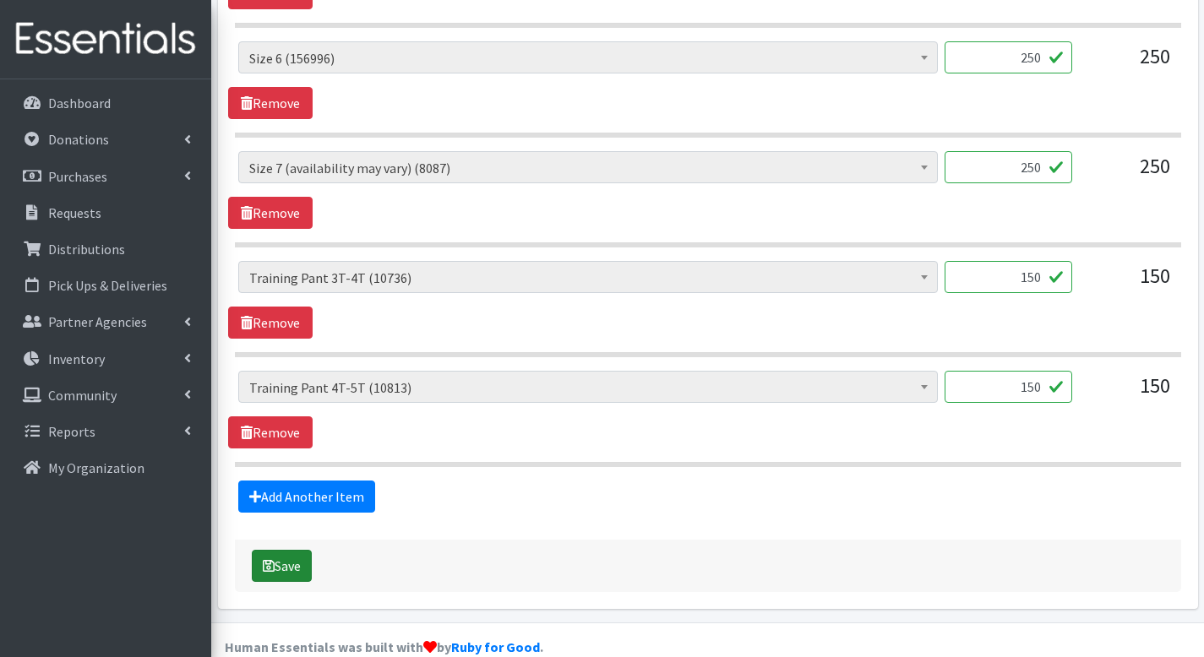
click at [289, 550] on button "Save" at bounding box center [282, 566] width 60 height 32
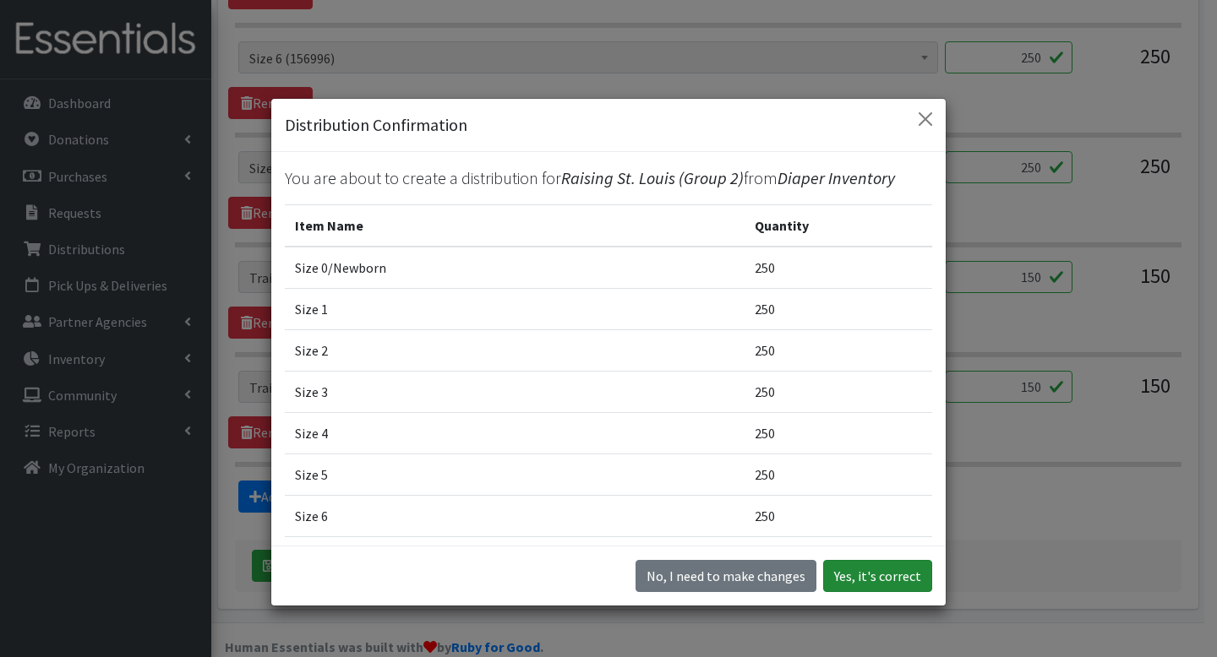
click at [840, 574] on button "Yes, it's correct" at bounding box center [877, 576] width 109 height 32
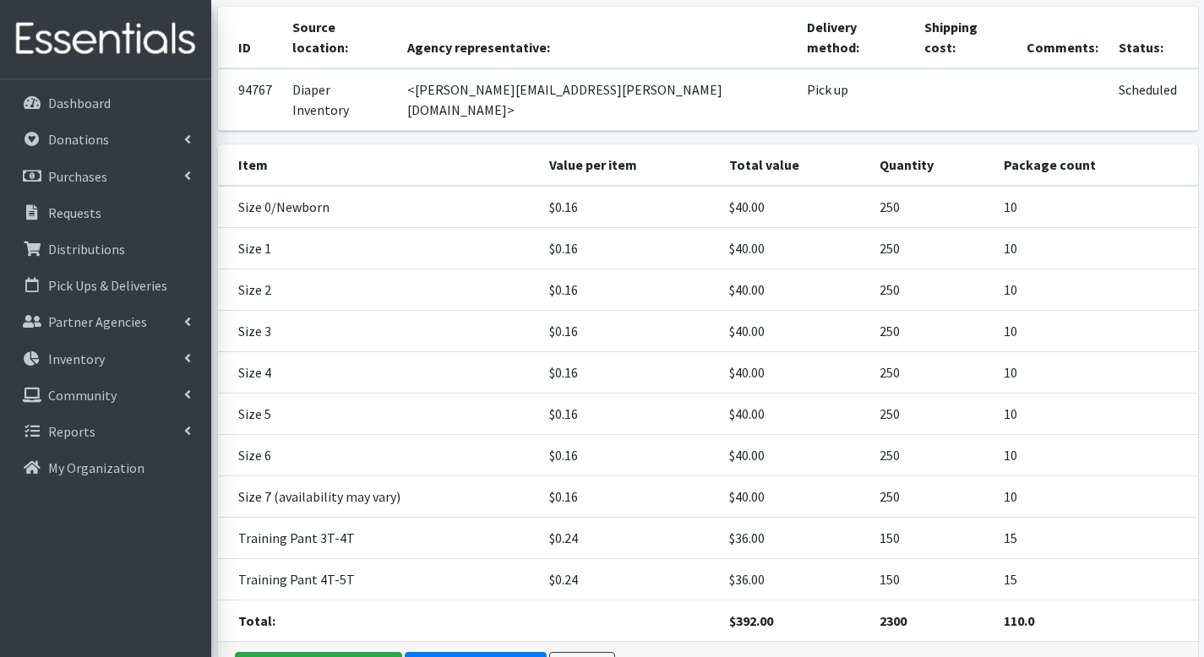
scroll to position [261, 0]
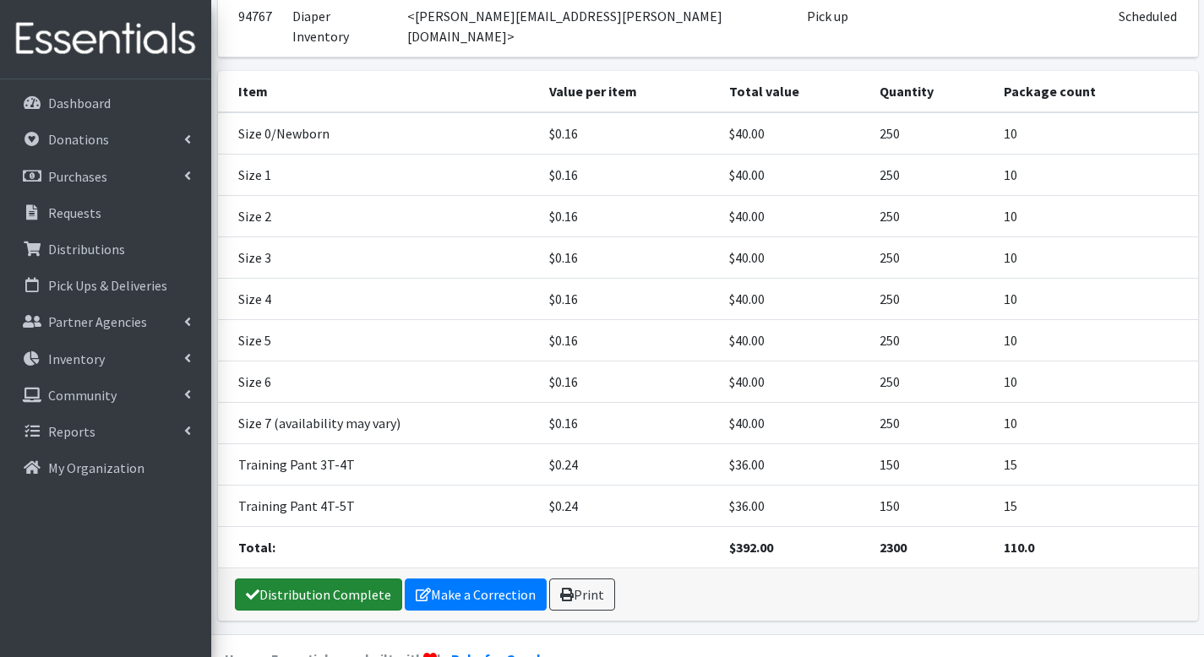
click at [334, 579] on link "Distribution Complete" at bounding box center [318, 595] width 167 height 32
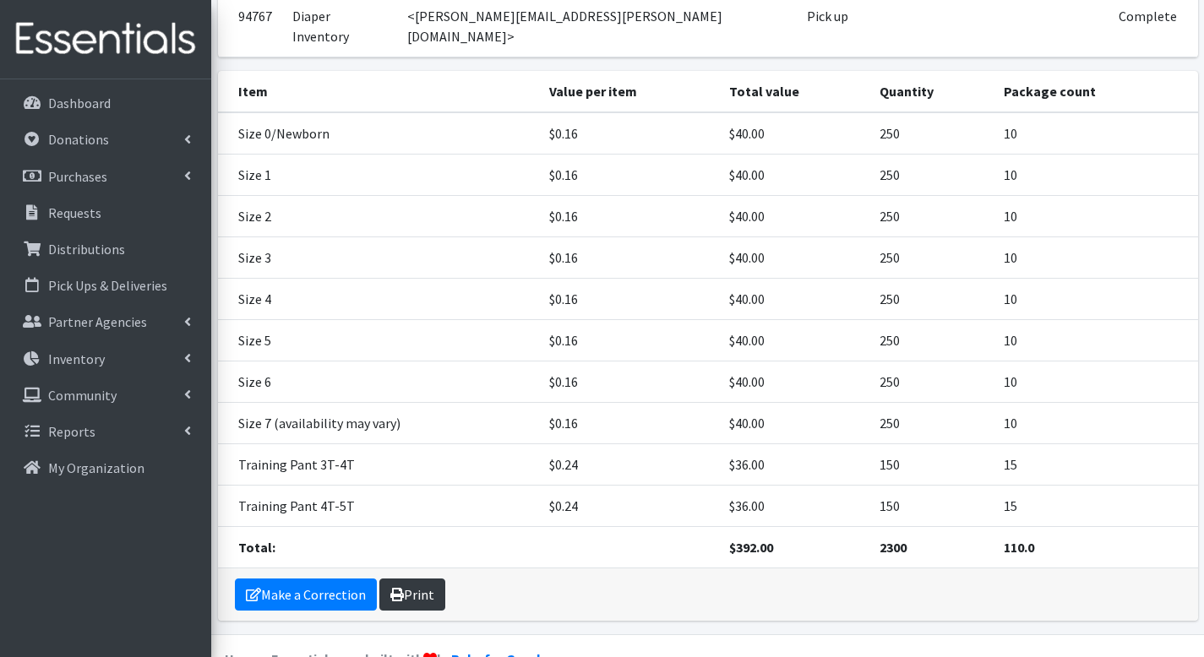
click at [435, 579] on link "Print" at bounding box center [412, 595] width 66 height 32
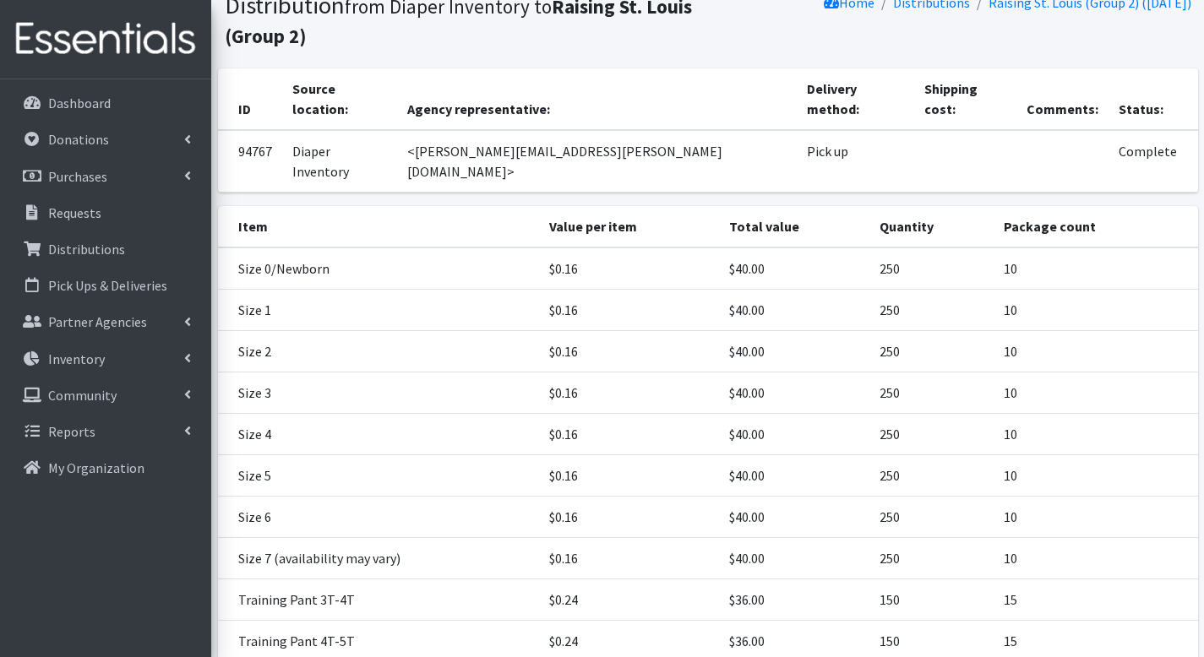
scroll to position [0, 0]
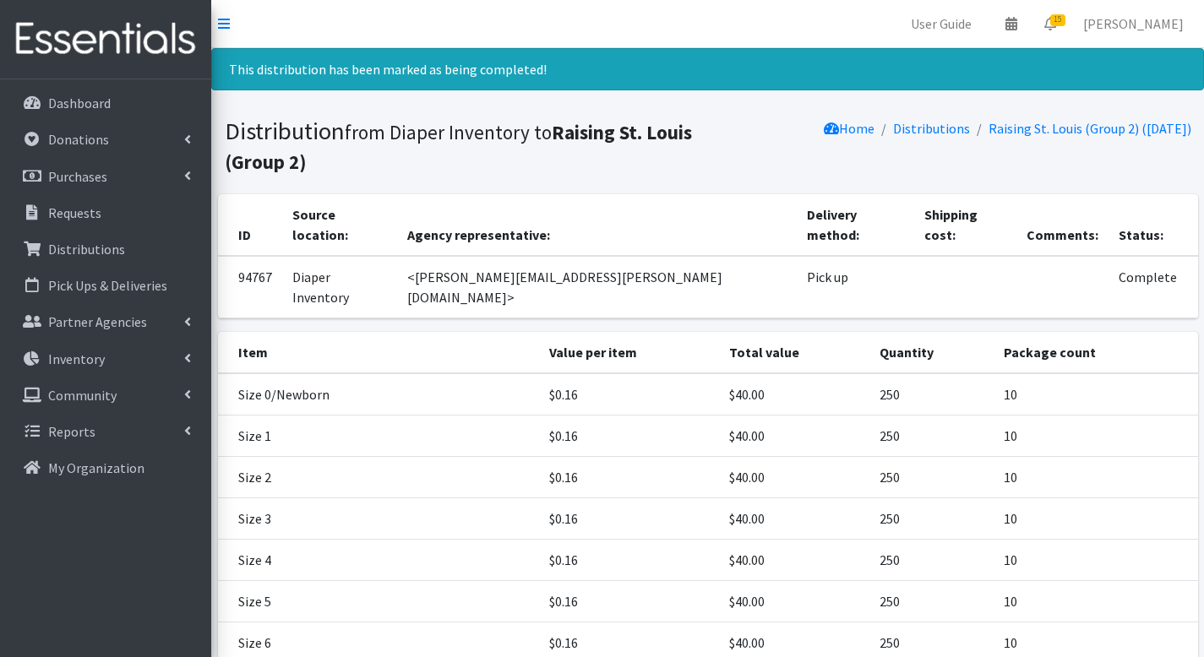
click at [1058, 4] on nav "User Guide 0 Pick-ups remaining this week View Calendar 15 15 Requests 0 Partne…" at bounding box center [707, 24] width 993 height 48
click at [1056, 25] on icon at bounding box center [1050, 24] width 12 height 14
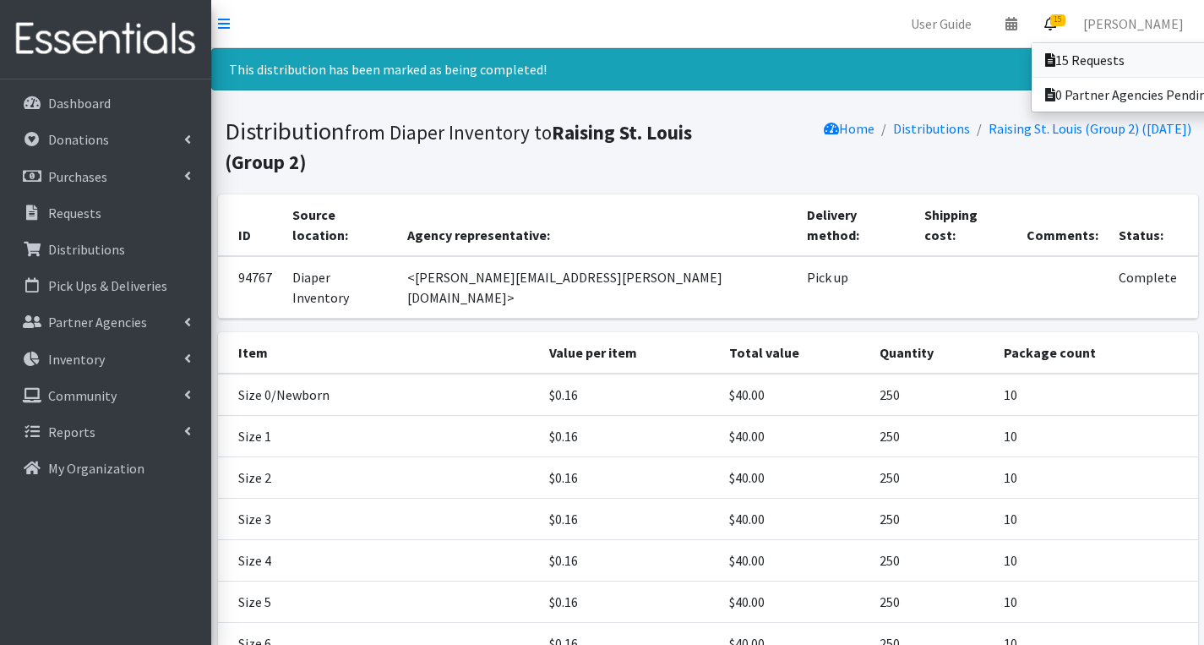
click at [1071, 49] on link "15 Requests" at bounding box center [1149, 60] width 235 height 34
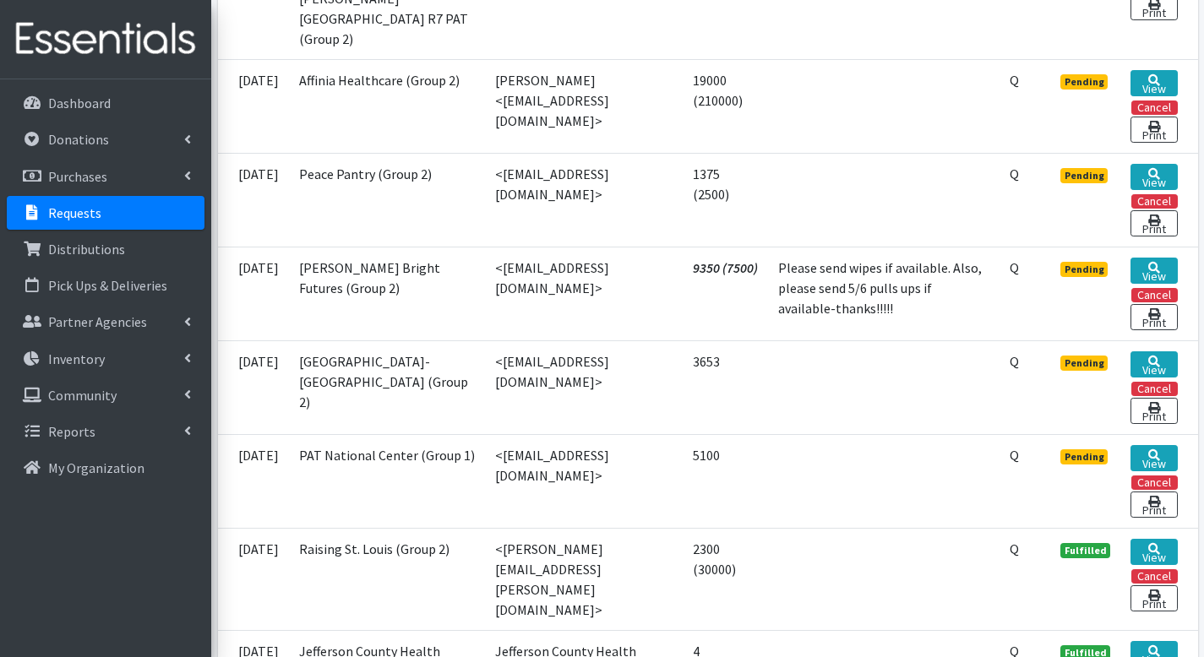
scroll to position [1393, 0]
click at [1155, 356] on link "View" at bounding box center [1154, 364] width 46 height 26
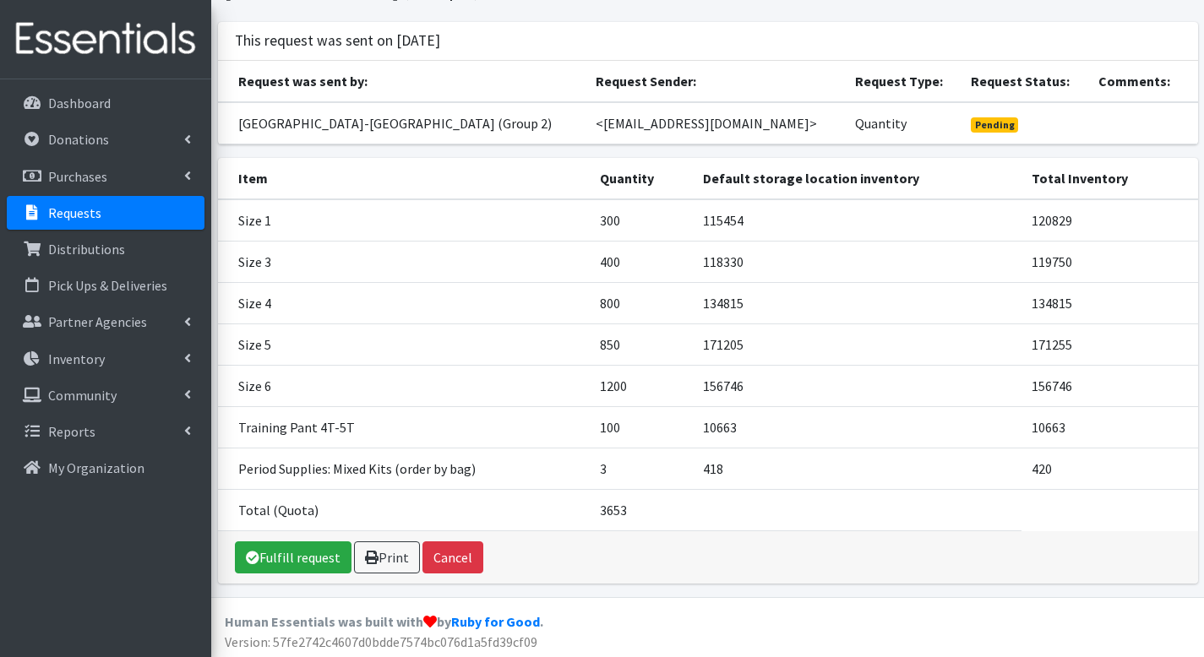
scroll to position [120, 0]
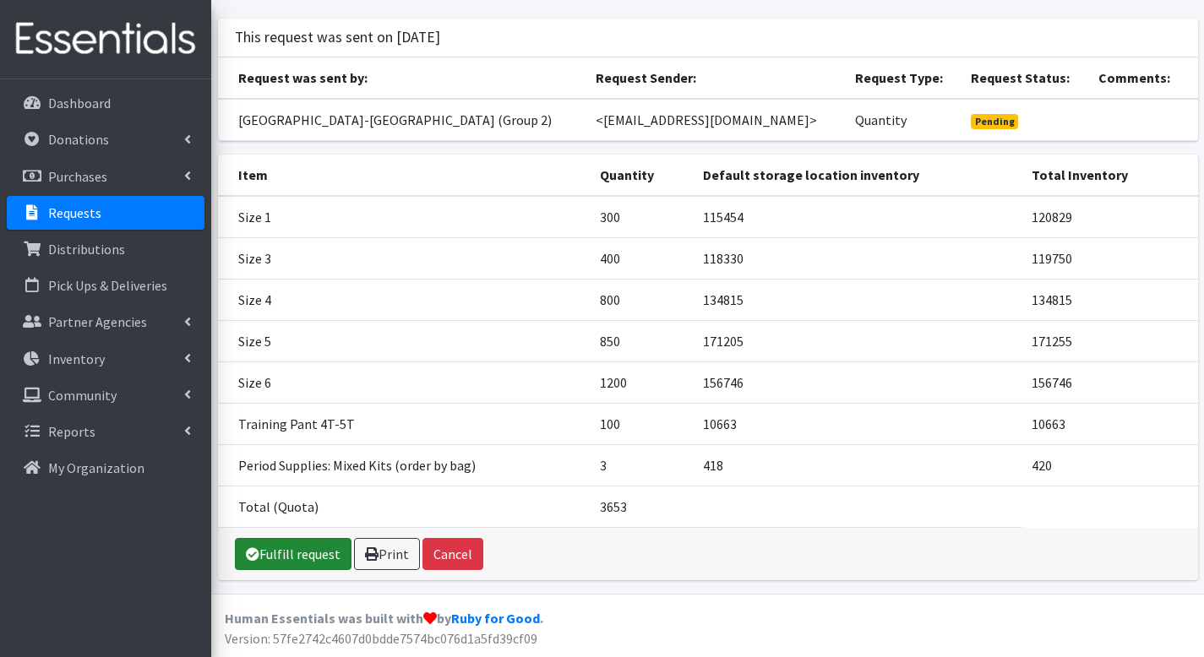
click at [296, 566] on link "Fulfill request" at bounding box center [293, 554] width 117 height 32
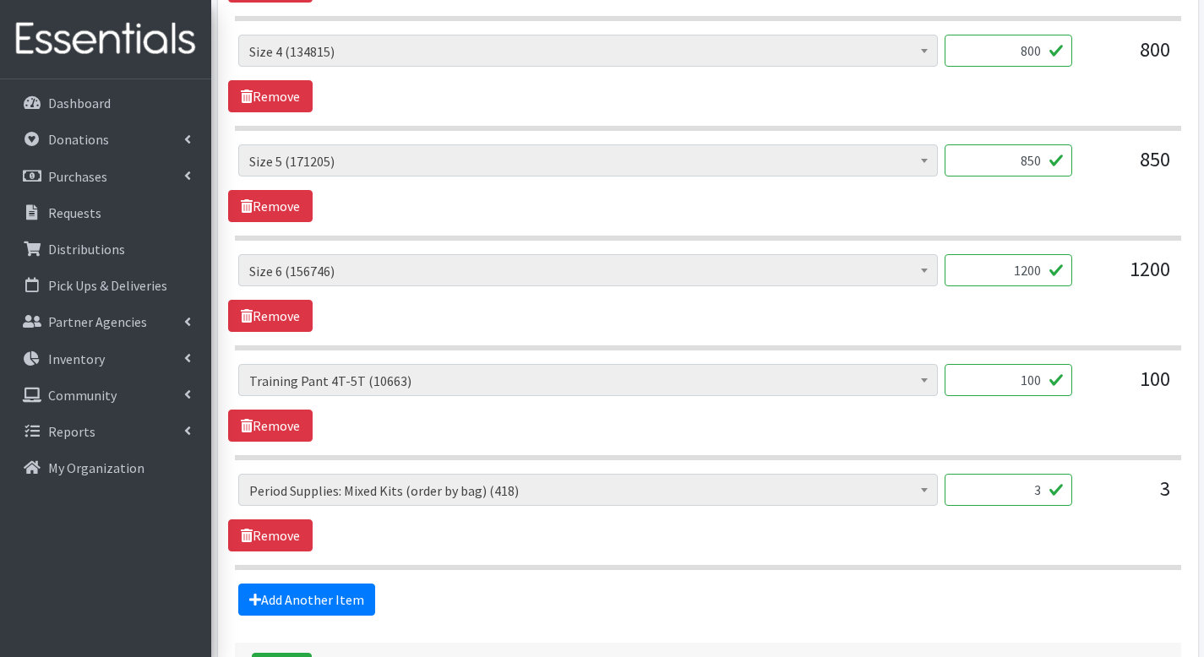
scroll to position [1136, 0]
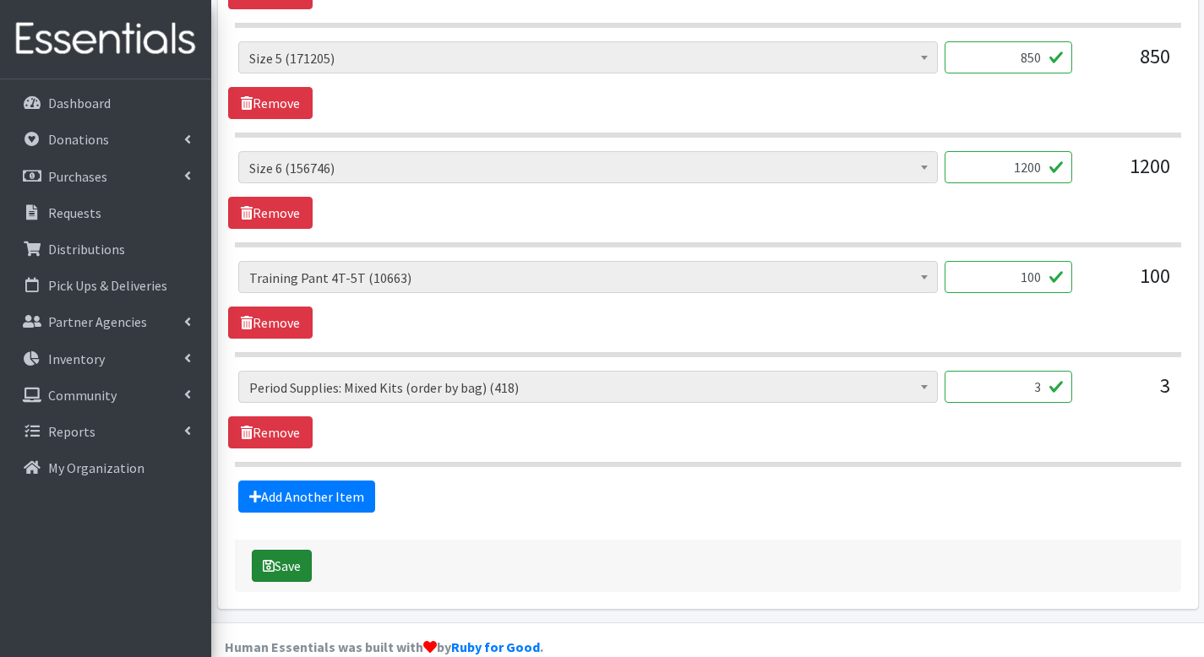
click at [280, 550] on button "Save" at bounding box center [282, 566] width 60 height 32
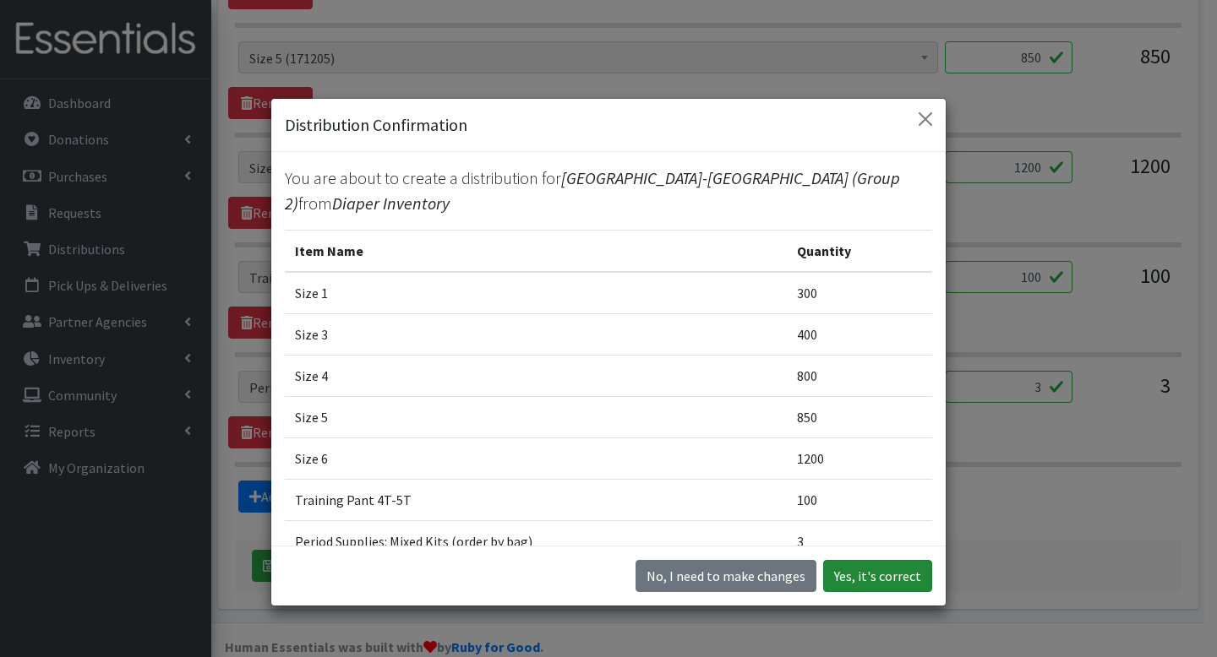
click at [890, 564] on button "Yes, it's correct" at bounding box center [877, 576] width 109 height 32
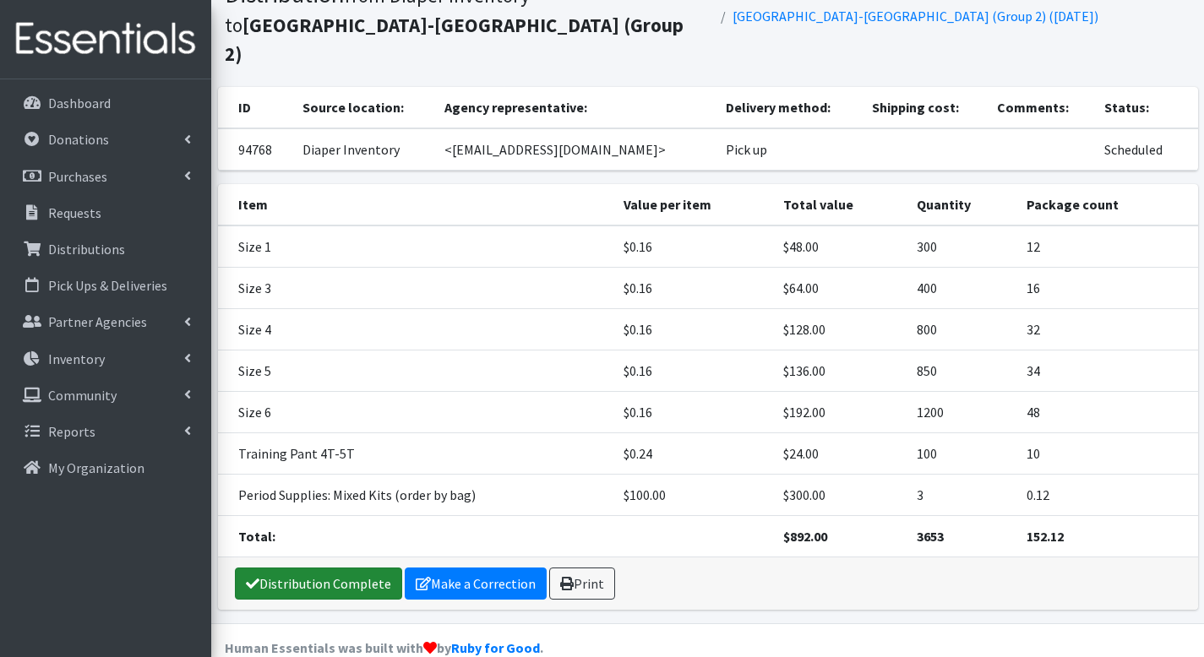
click at [339, 568] on link "Distribution Complete" at bounding box center [318, 584] width 167 height 32
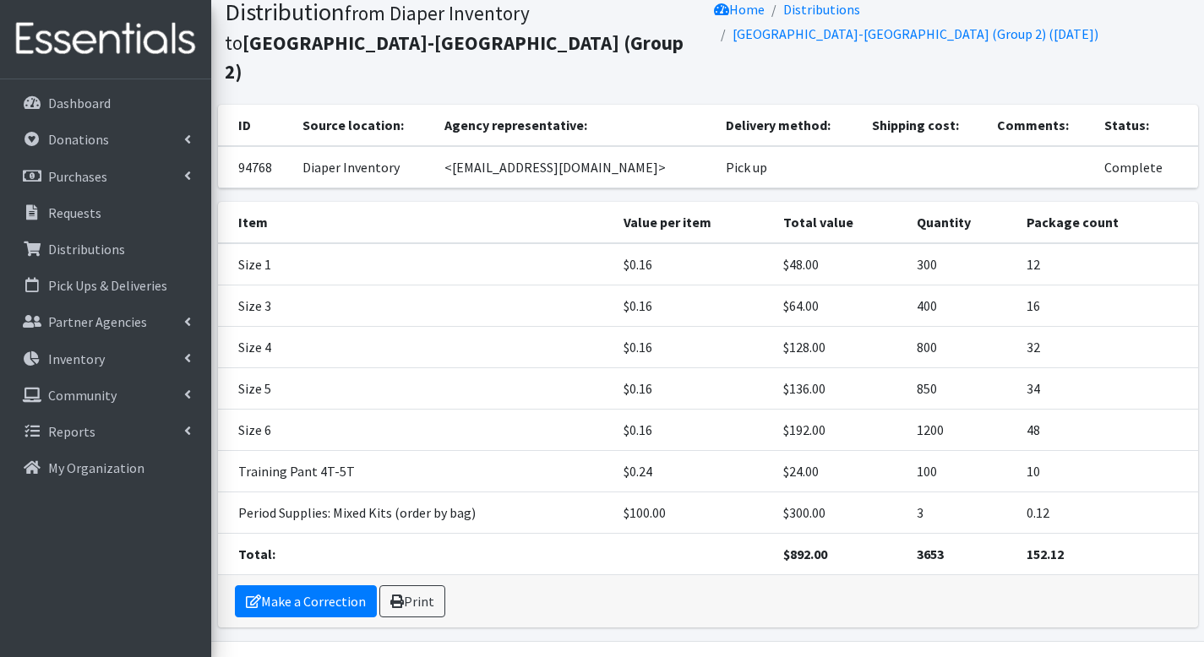
scroll to position [137, 0]
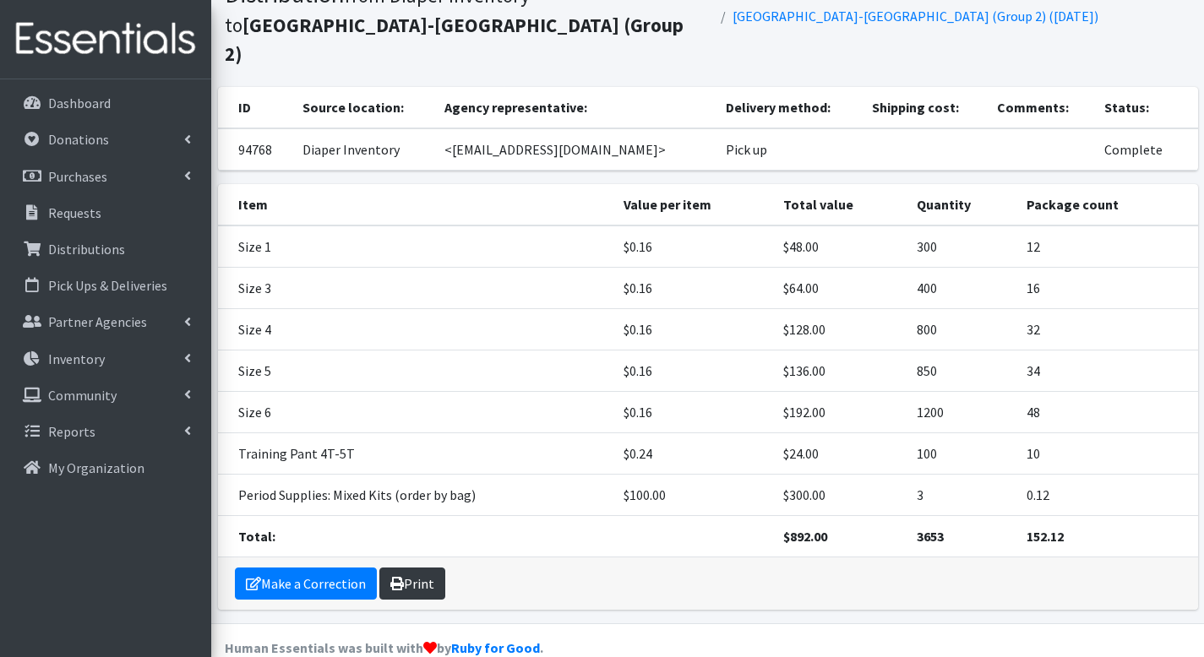
click at [419, 568] on link "Print" at bounding box center [412, 584] width 66 height 32
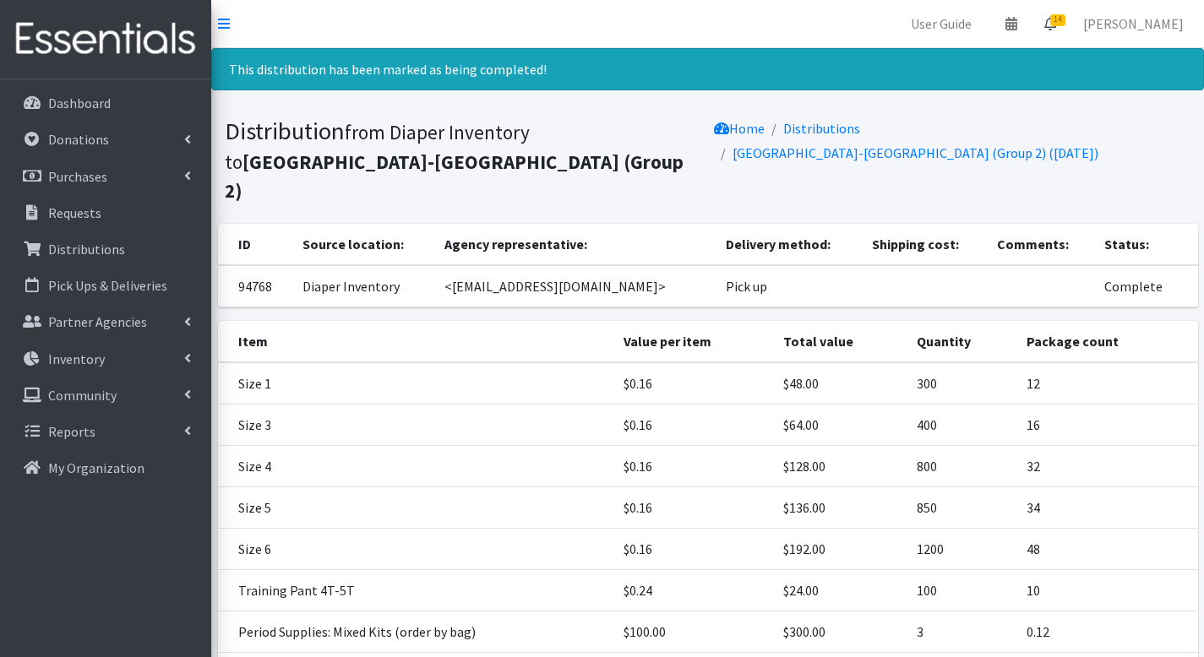
click at [1058, 32] on link "14" at bounding box center [1050, 24] width 39 height 34
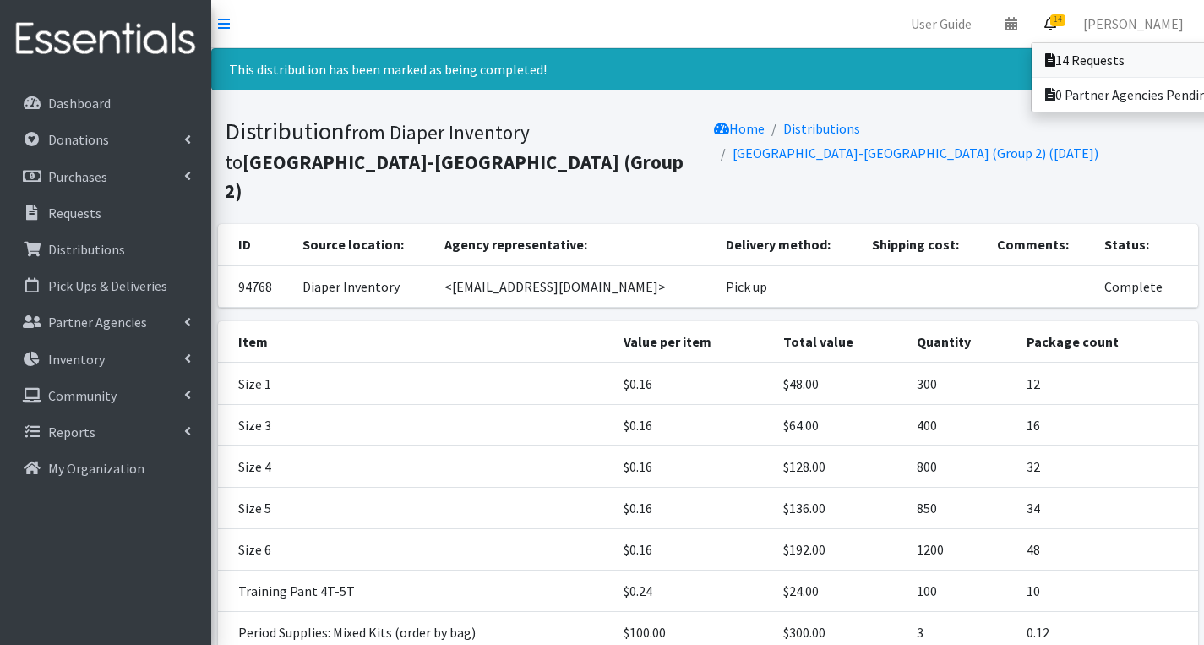
click at [1055, 54] on icon at bounding box center [1050, 60] width 10 height 14
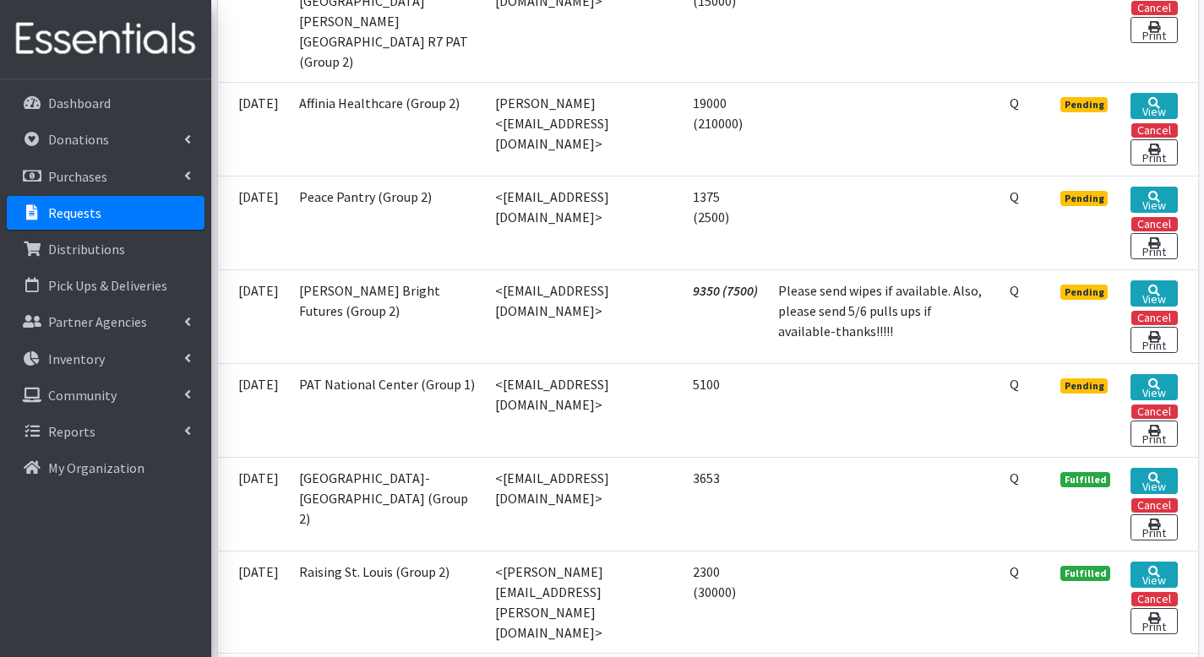
scroll to position [1493, 0]
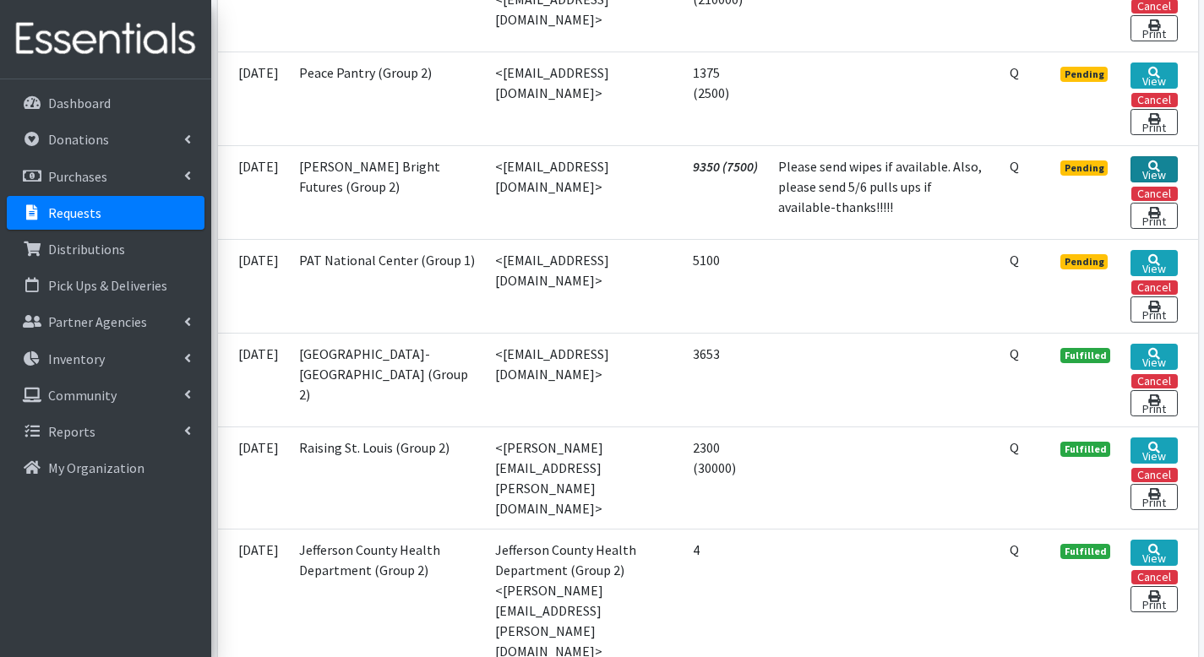
click at [1148, 160] on link "View" at bounding box center [1154, 169] width 46 height 26
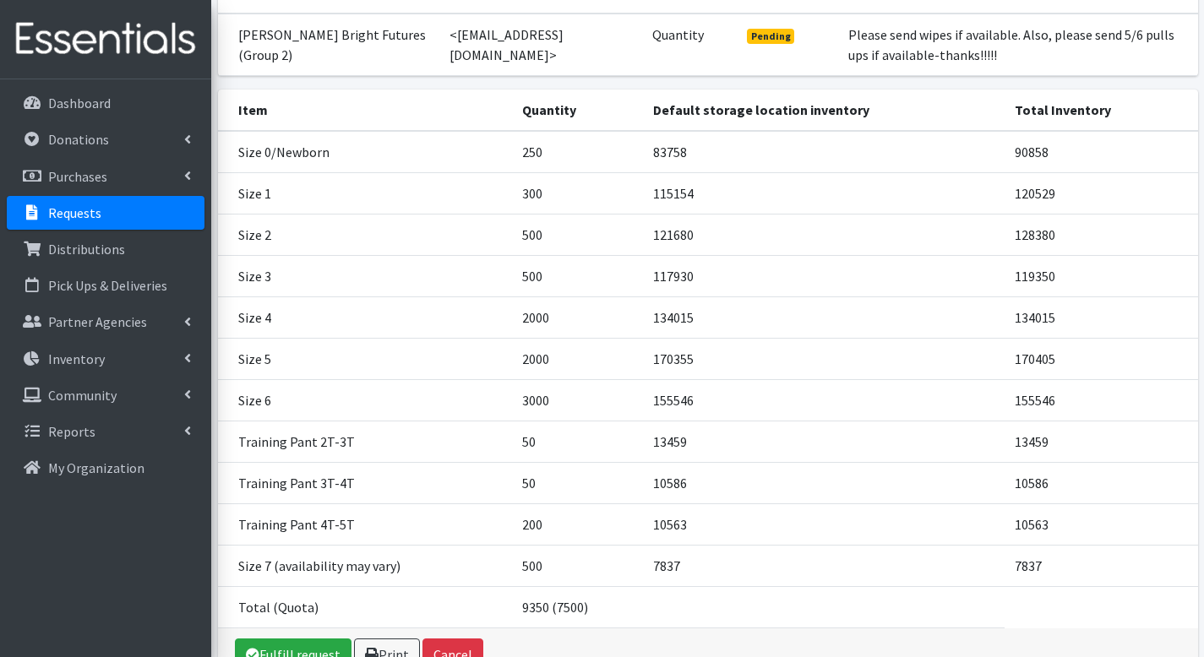
scroll to position [218, 0]
